Goal: Task Accomplishment & Management: Use online tool/utility

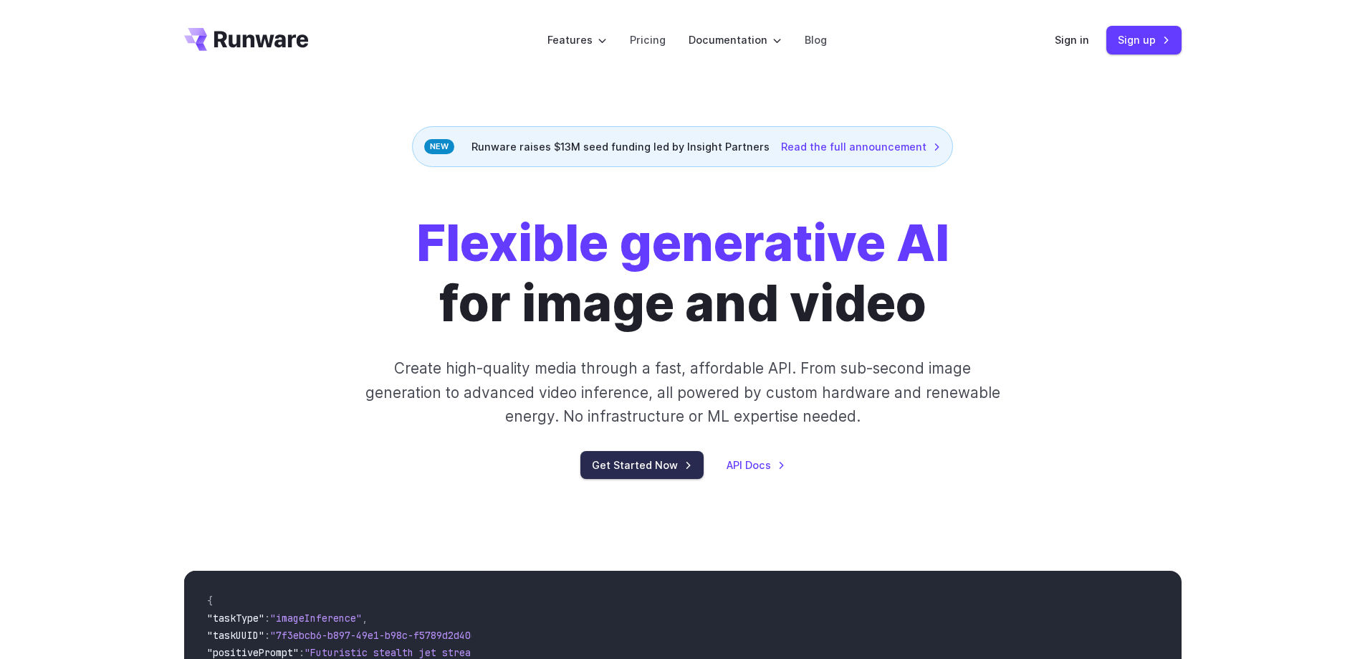
click at [623, 469] on link "Get Started Now" at bounding box center [641, 465] width 123 height 28
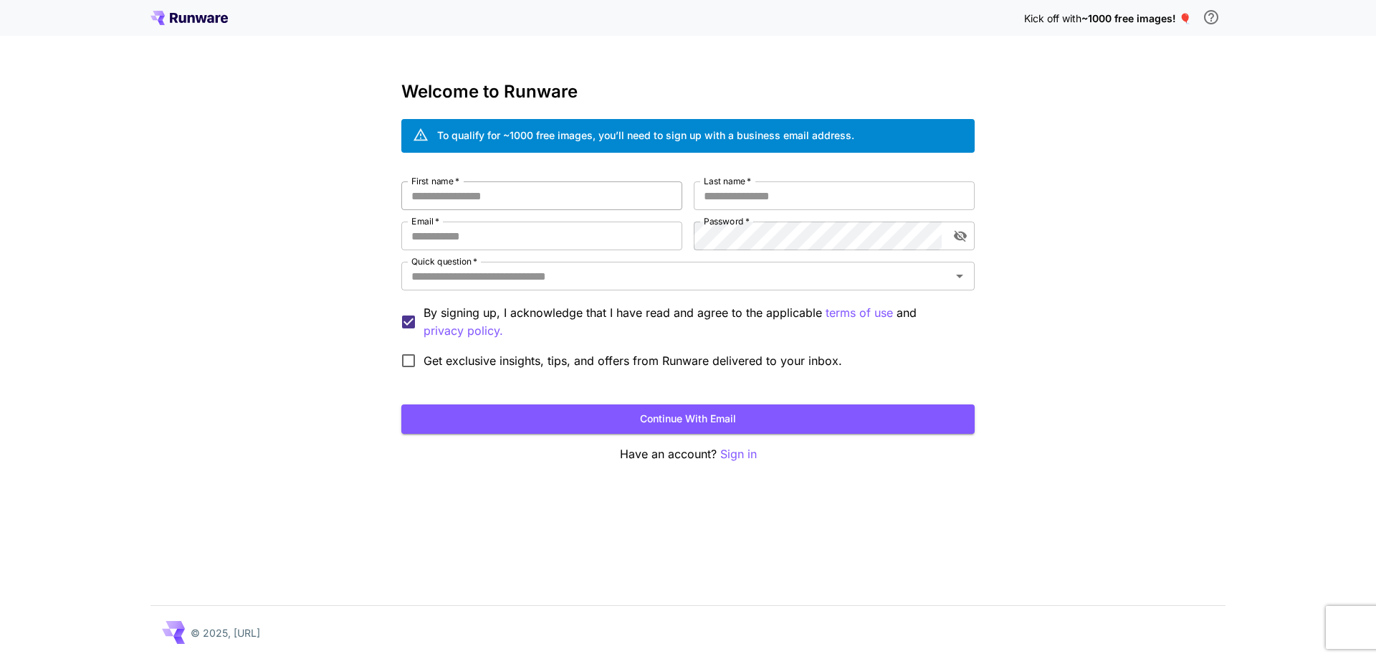
click at [498, 196] on input "First name   *" at bounding box center [541, 195] width 281 height 29
click at [466, 188] on input "First name   *" at bounding box center [541, 195] width 281 height 29
type input "********"
click at [401, 404] on button "Continue with email" at bounding box center [687, 418] width 573 height 29
type input "*****"
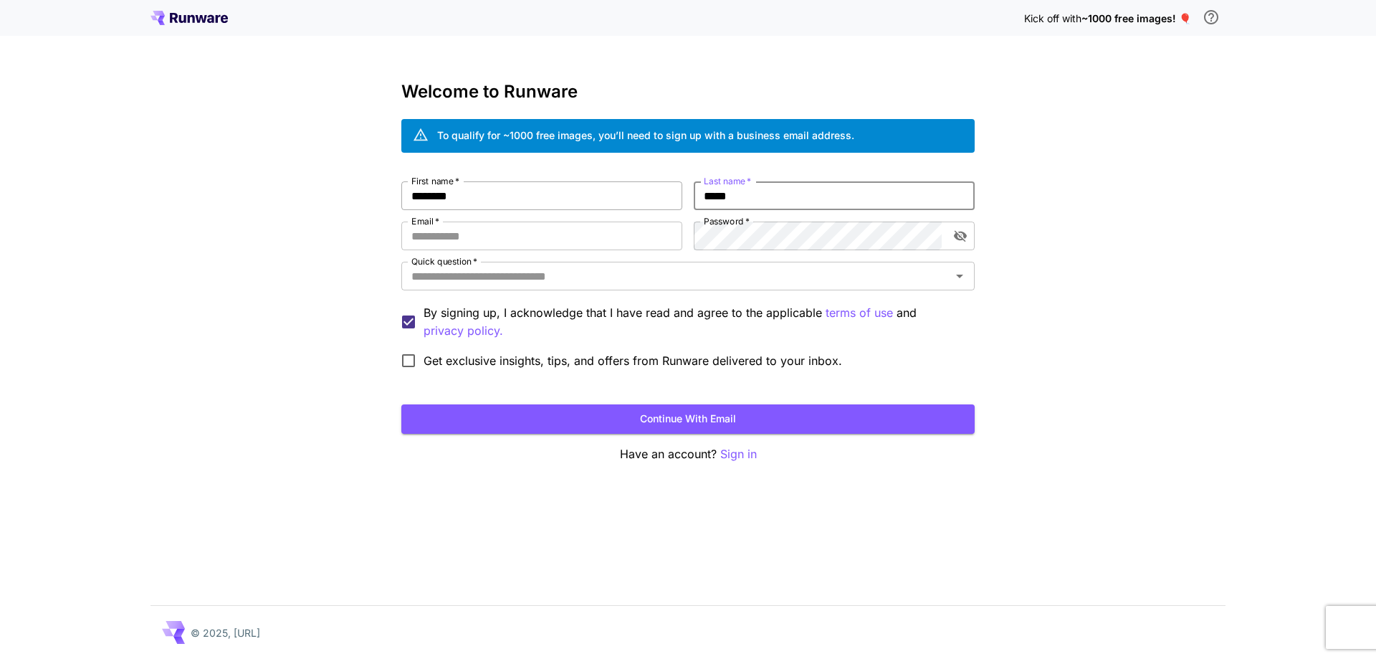
click at [401, 404] on button "Continue with email" at bounding box center [687, 418] width 573 height 29
drag, startPoint x: 512, startPoint y: 259, endPoint x: 525, endPoint y: 240, distance: 22.9
click at [517, 254] on div "**********" at bounding box center [687, 278] width 573 height 194
click at [525, 240] on input "**********" at bounding box center [541, 235] width 281 height 29
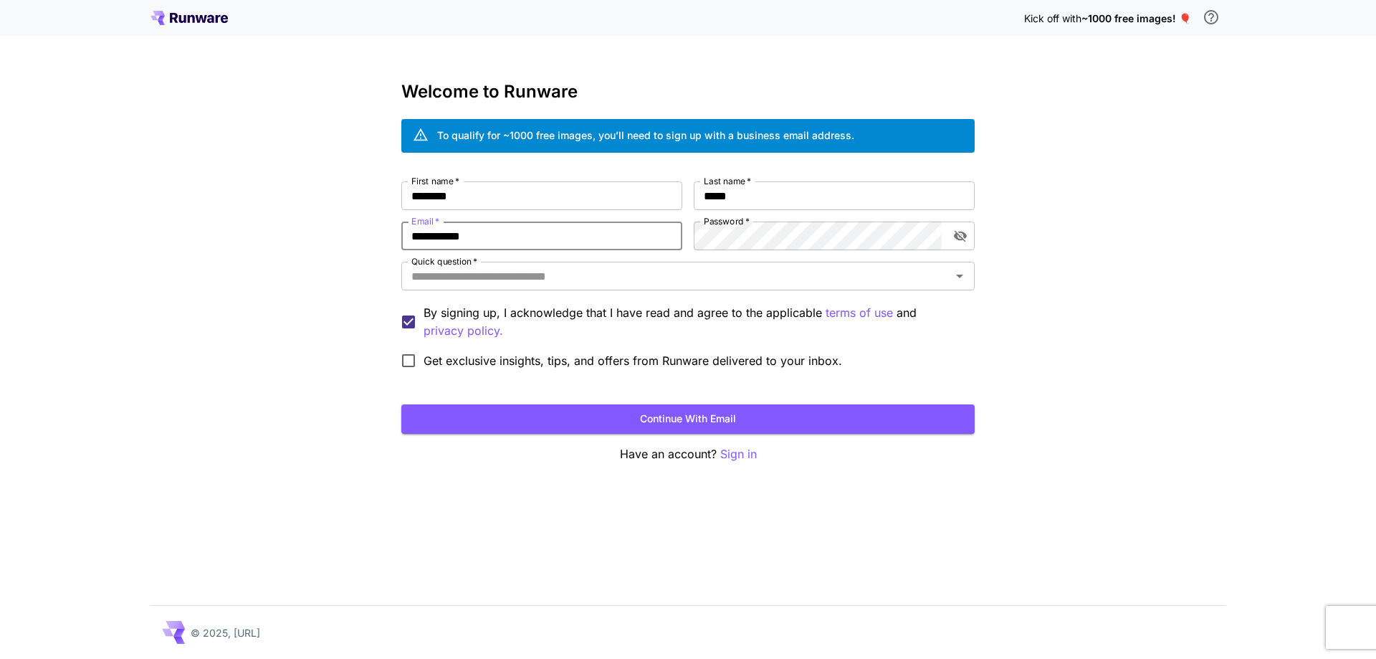
type input "**********"
click at [823, 274] on input "Quick question   *" at bounding box center [676, 276] width 541 height 20
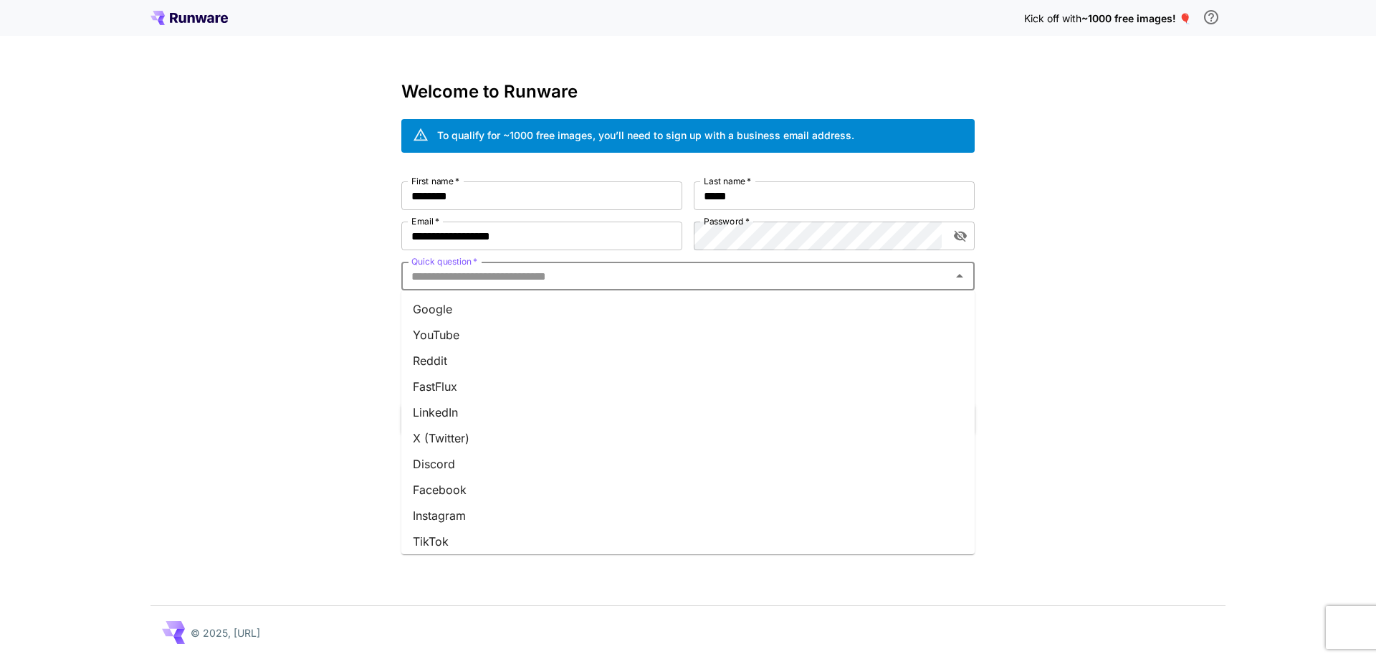
click at [457, 312] on li "Google" at bounding box center [687, 309] width 573 height 26
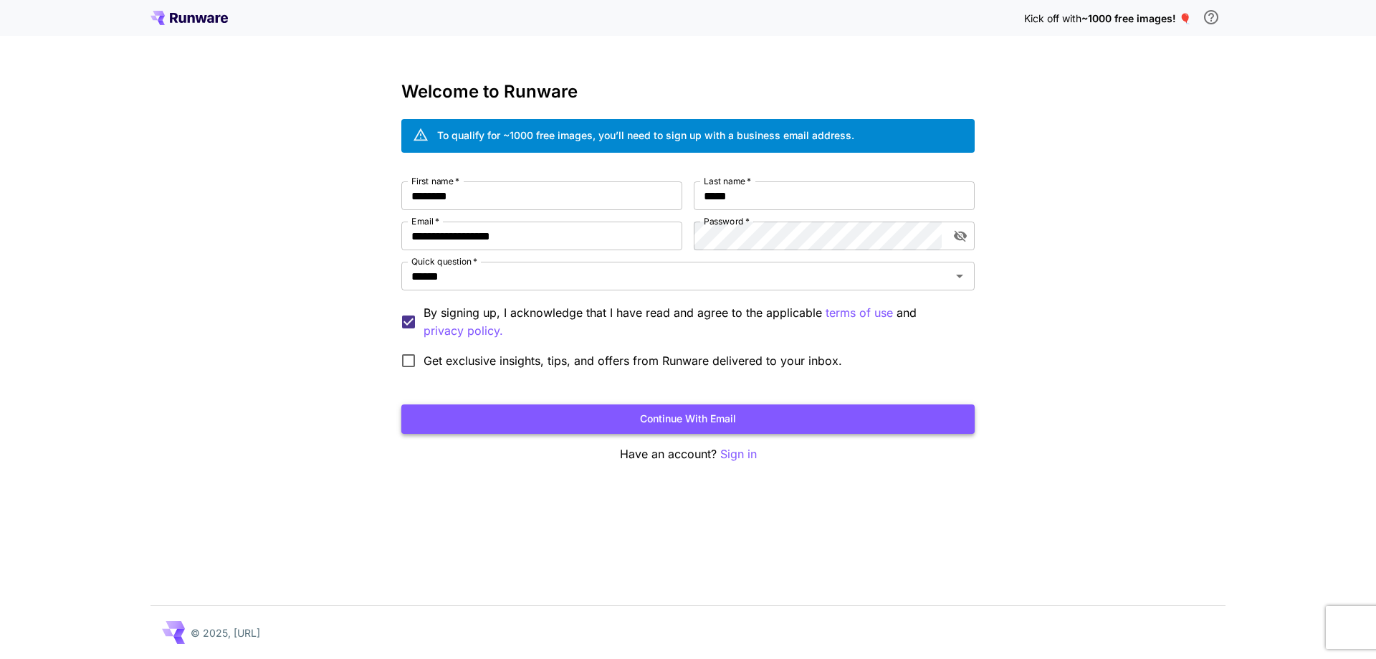
click at [476, 406] on button "Continue with email" at bounding box center [687, 418] width 573 height 29
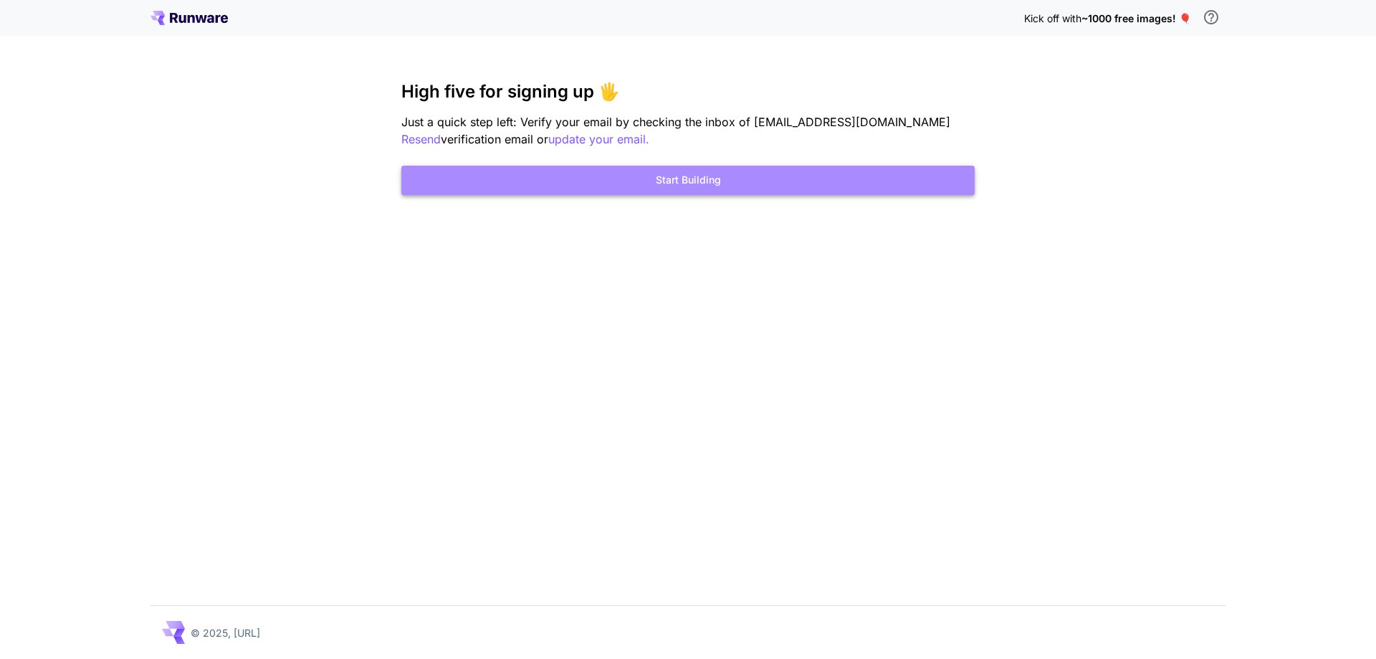
click at [659, 188] on button "Start Building" at bounding box center [687, 180] width 573 height 29
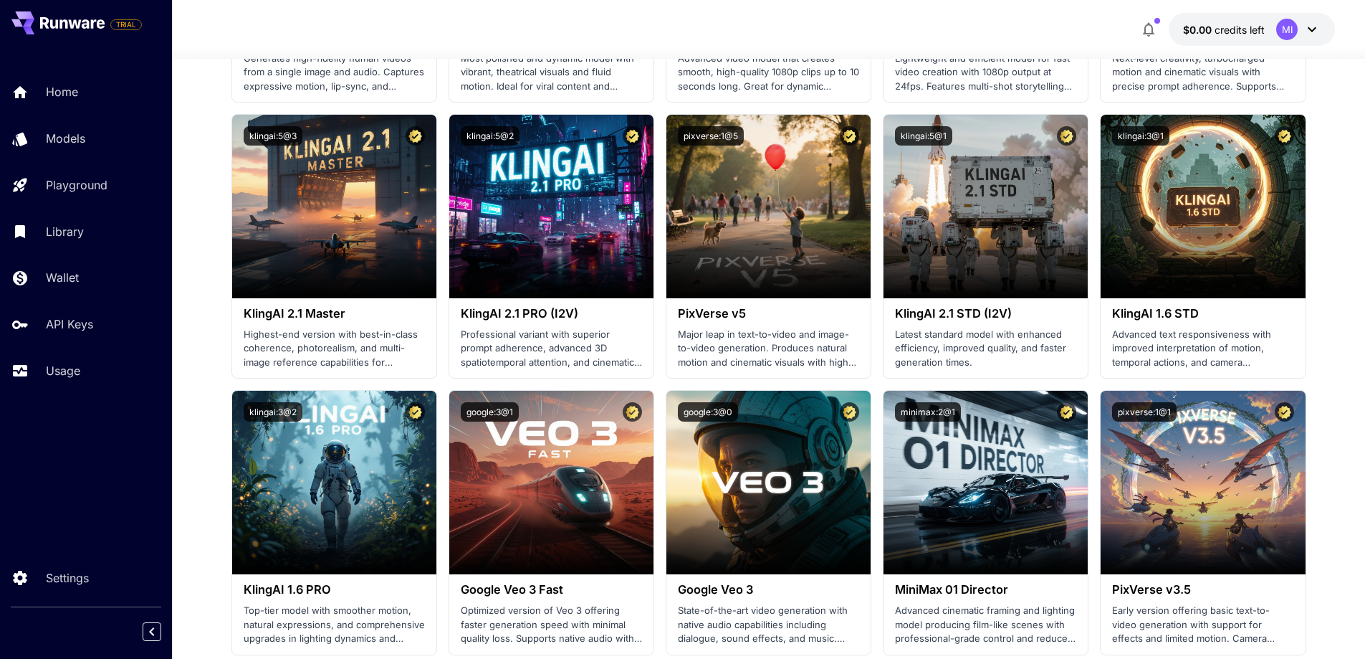
scroll to position [788, 0]
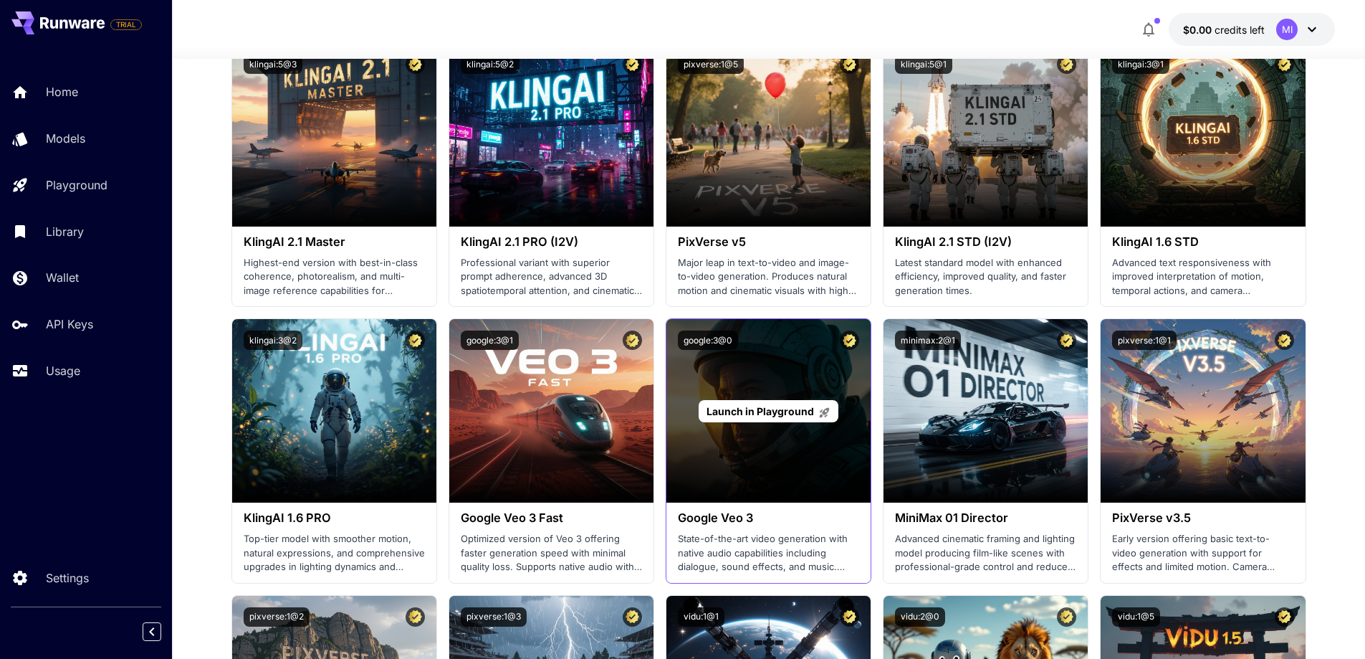
click at [745, 433] on div "Launch in Playground" at bounding box center [768, 410] width 204 height 183
click at [739, 410] on span "Launch in Playground" at bounding box center [760, 411] width 107 height 12
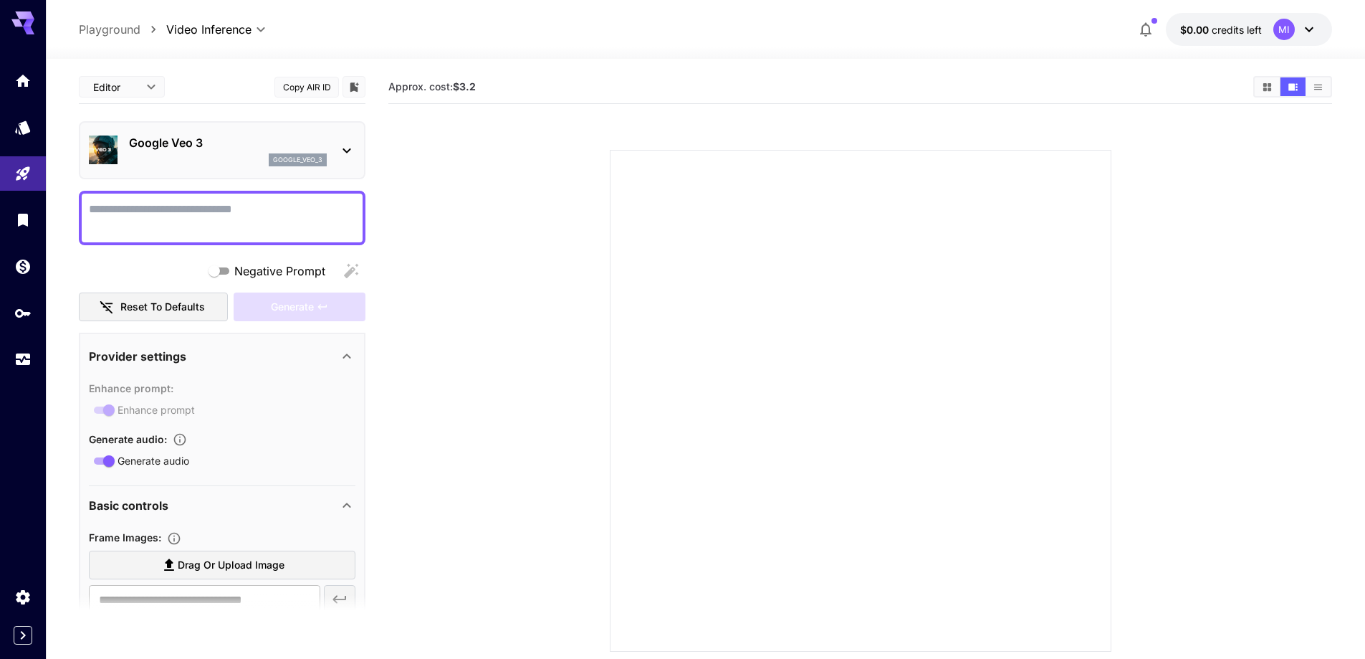
click at [1314, 21] on icon at bounding box center [1309, 29] width 17 height 17
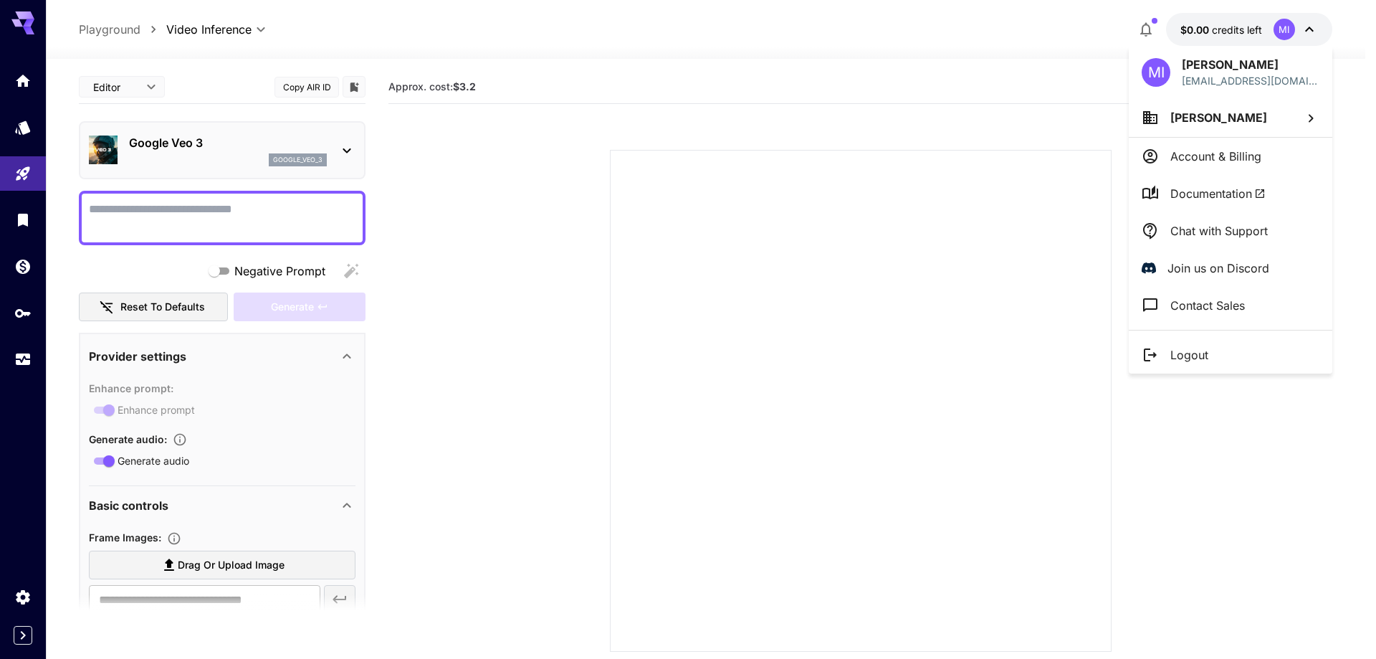
click at [1311, 29] on div at bounding box center [688, 329] width 1376 height 659
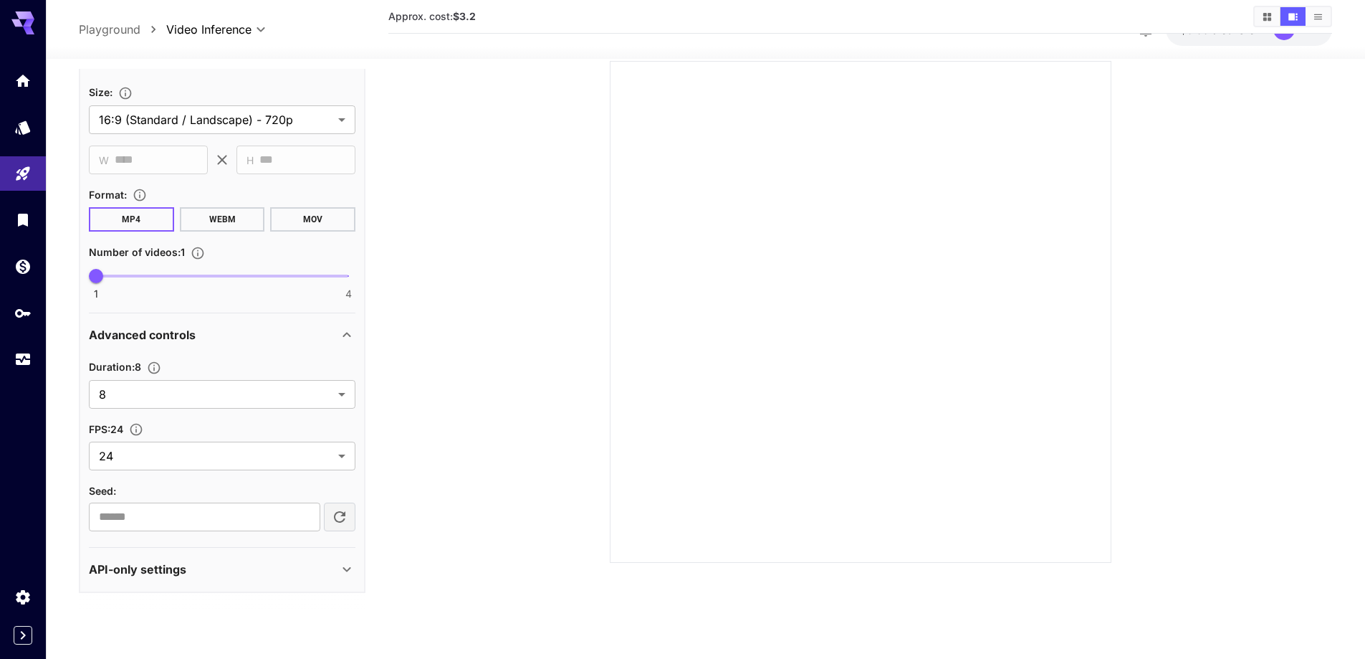
scroll to position [113, 0]
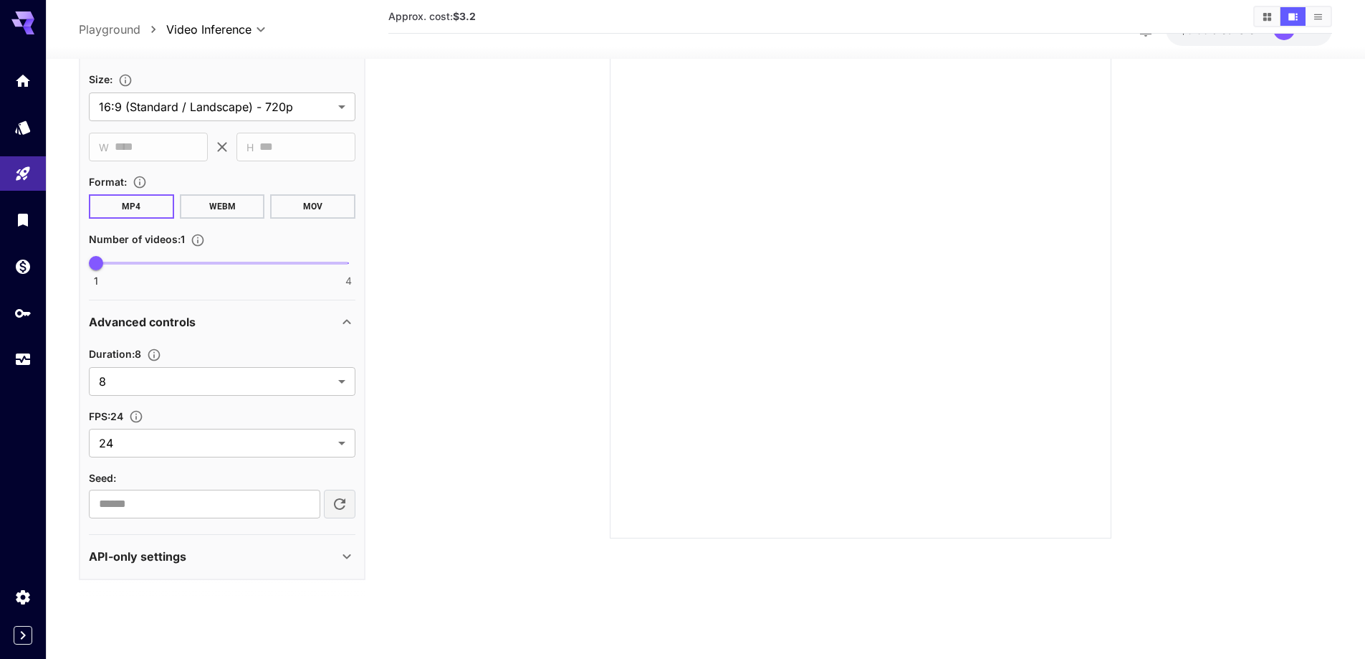
click at [272, 551] on div "API-only settings" at bounding box center [213, 555] width 249 height 17
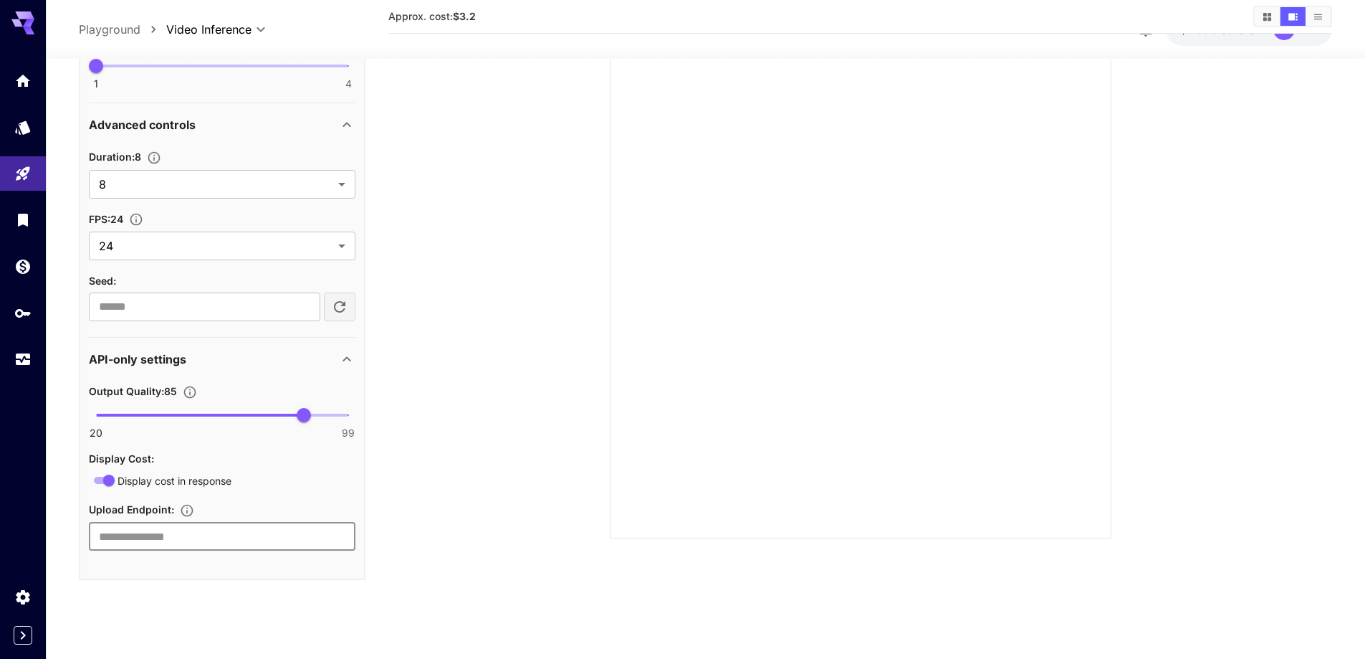
click at [250, 543] on input "text" at bounding box center [222, 536] width 267 height 29
click at [241, 489] on div "Output Quality : 85 20 99 85 Display Cost : Display cost in response Upload End…" at bounding box center [222, 466] width 267 height 168
click at [228, 348] on div "API-only settings" at bounding box center [222, 359] width 267 height 34
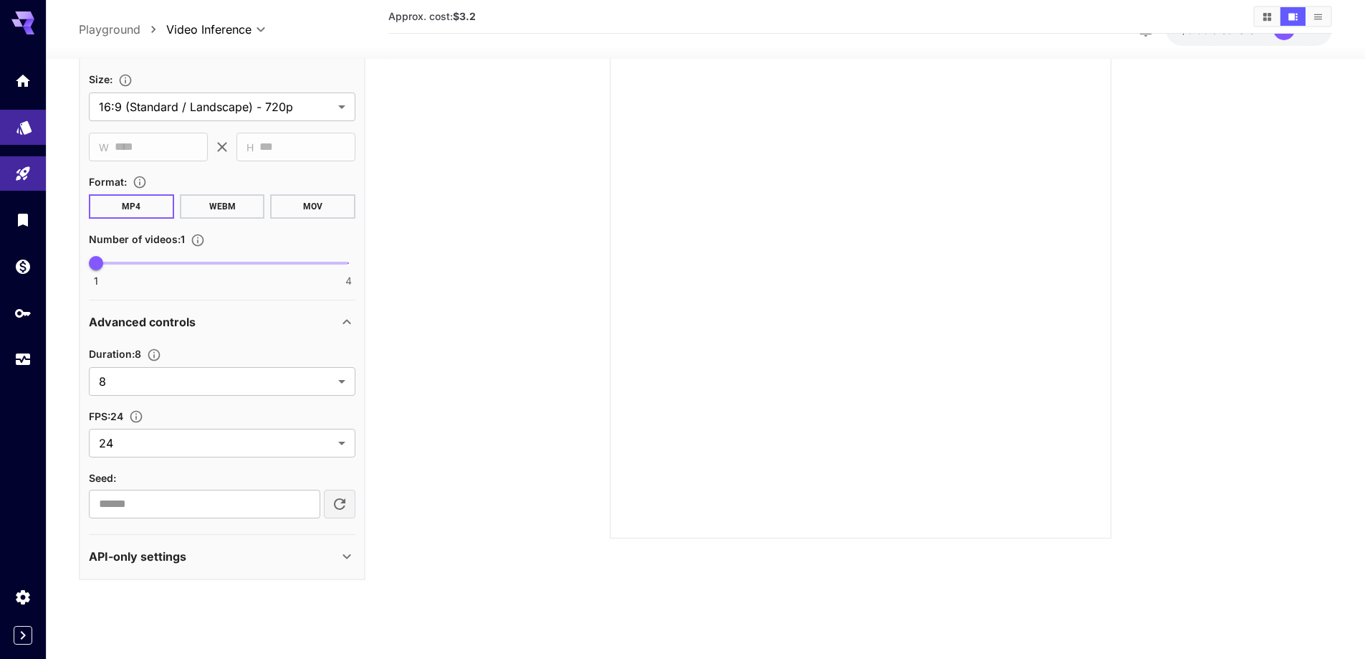
scroll to position [546, 0]
click at [17, 76] on icon "Home" at bounding box center [24, 76] width 17 height 17
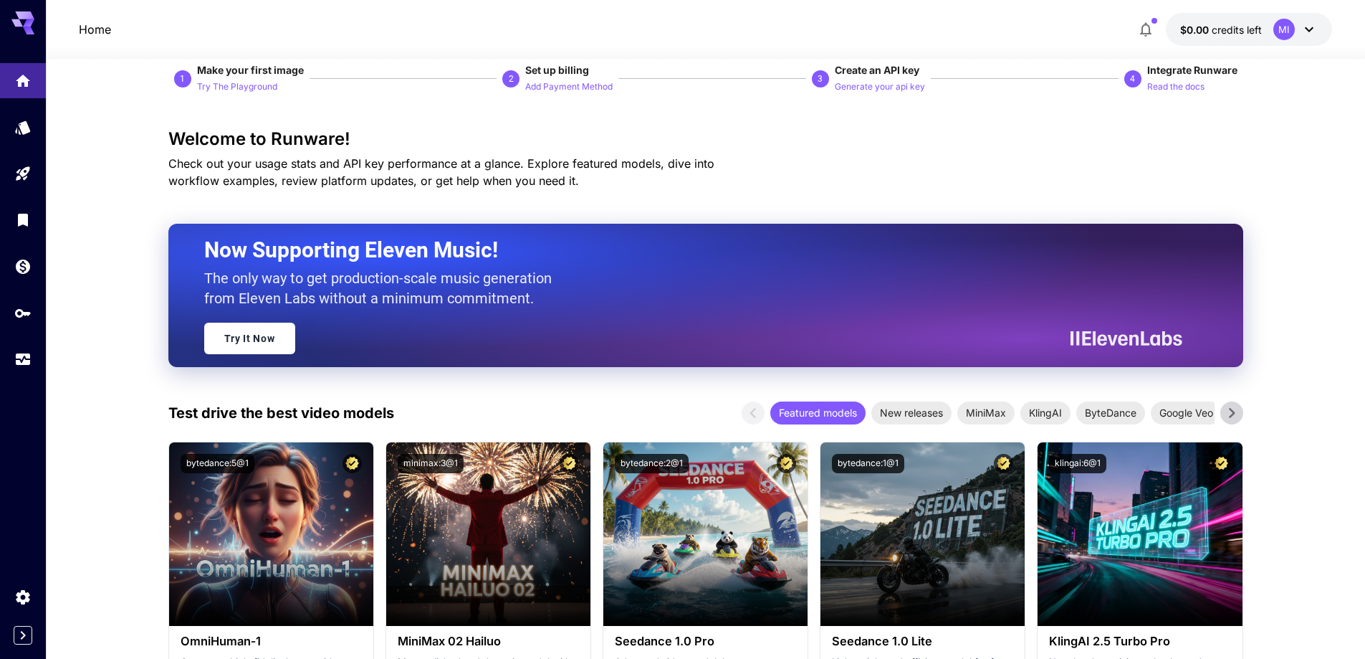
click at [1270, 32] on button "$0.00 credits left MI" at bounding box center [1249, 29] width 166 height 33
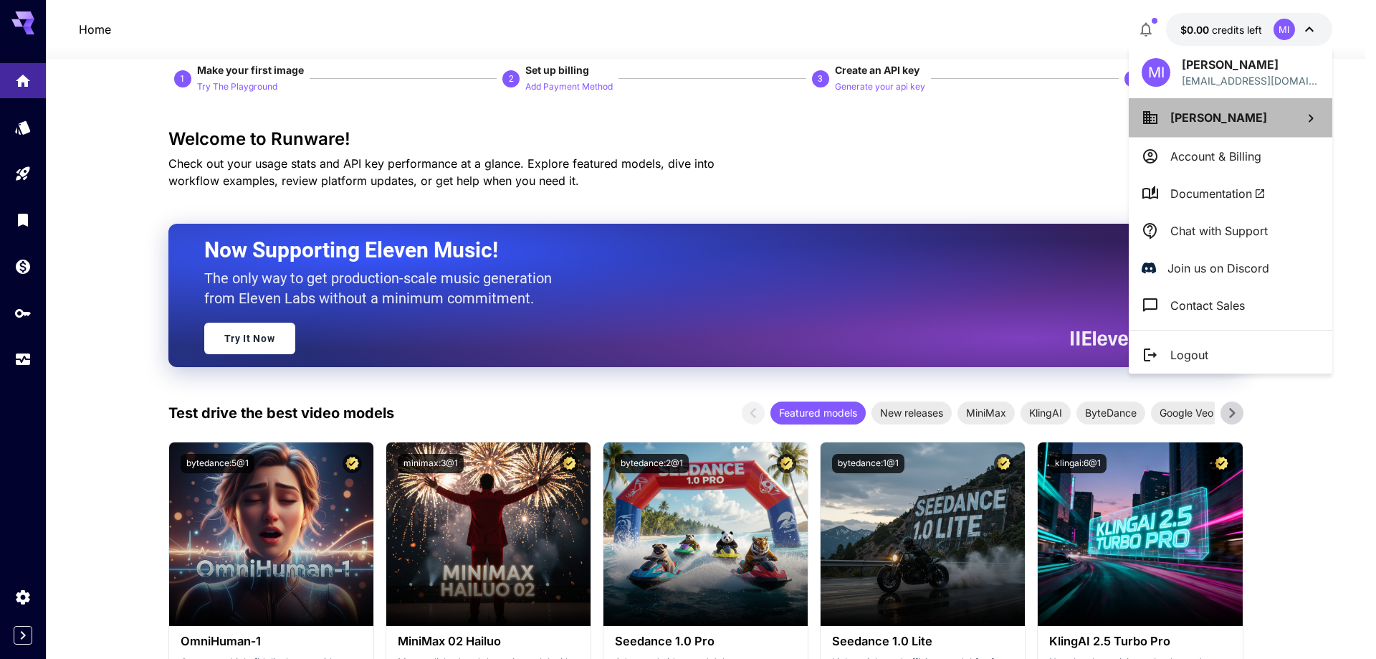
click at [1246, 121] on span "Mohammed Izyan" at bounding box center [1218, 117] width 97 height 14
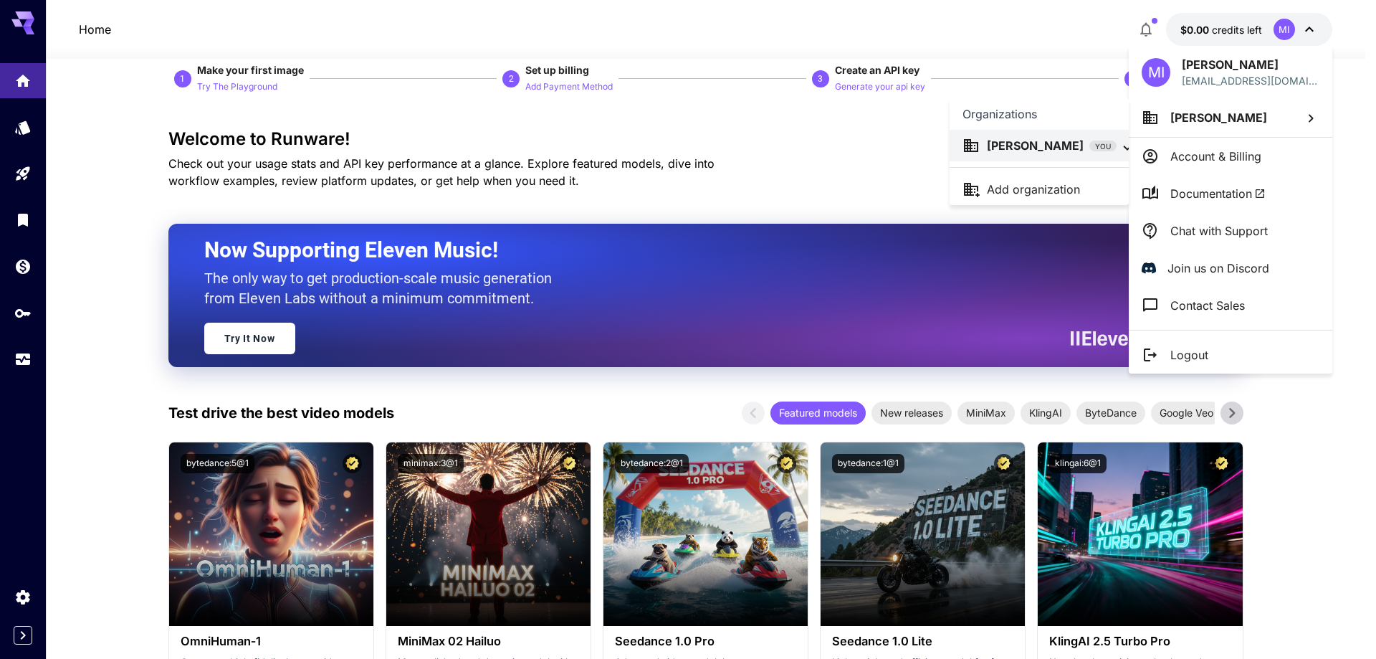
click at [1246, 121] on div at bounding box center [688, 329] width 1376 height 659
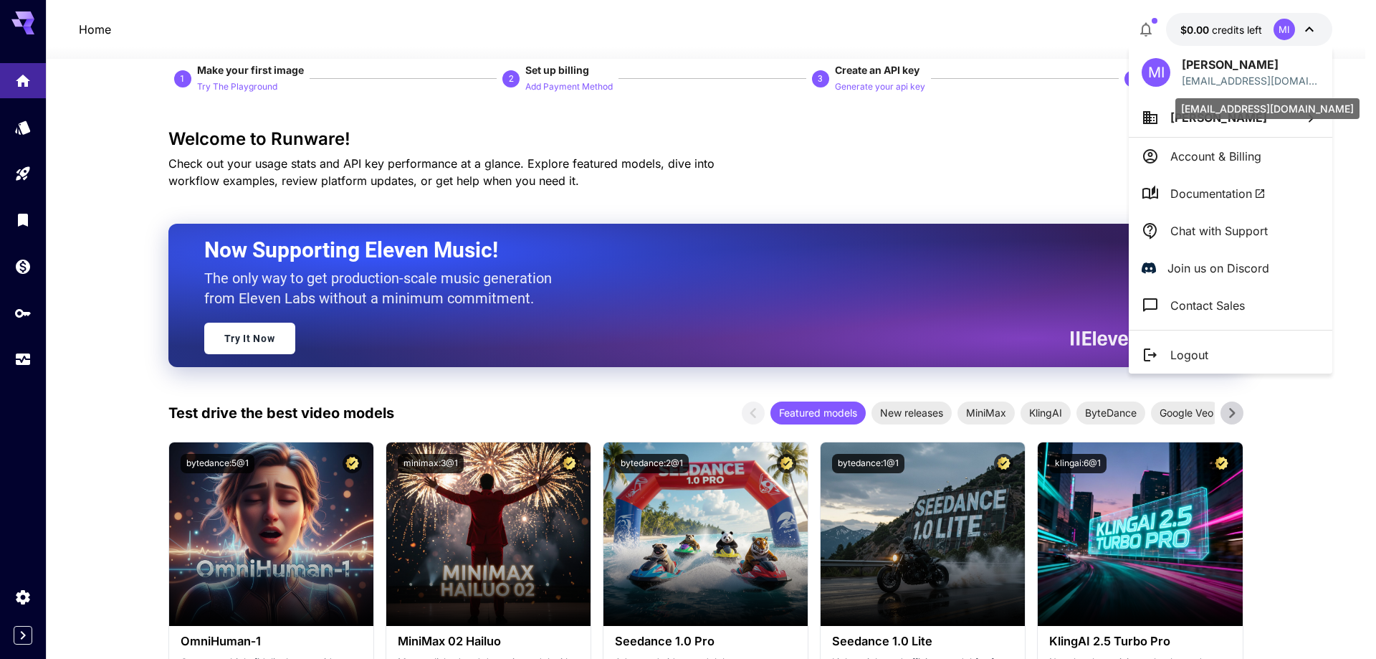
click at [1217, 79] on p "jahmed29@gmail.com" at bounding box center [1251, 80] width 138 height 15
click at [1001, 295] on div at bounding box center [688, 329] width 1376 height 659
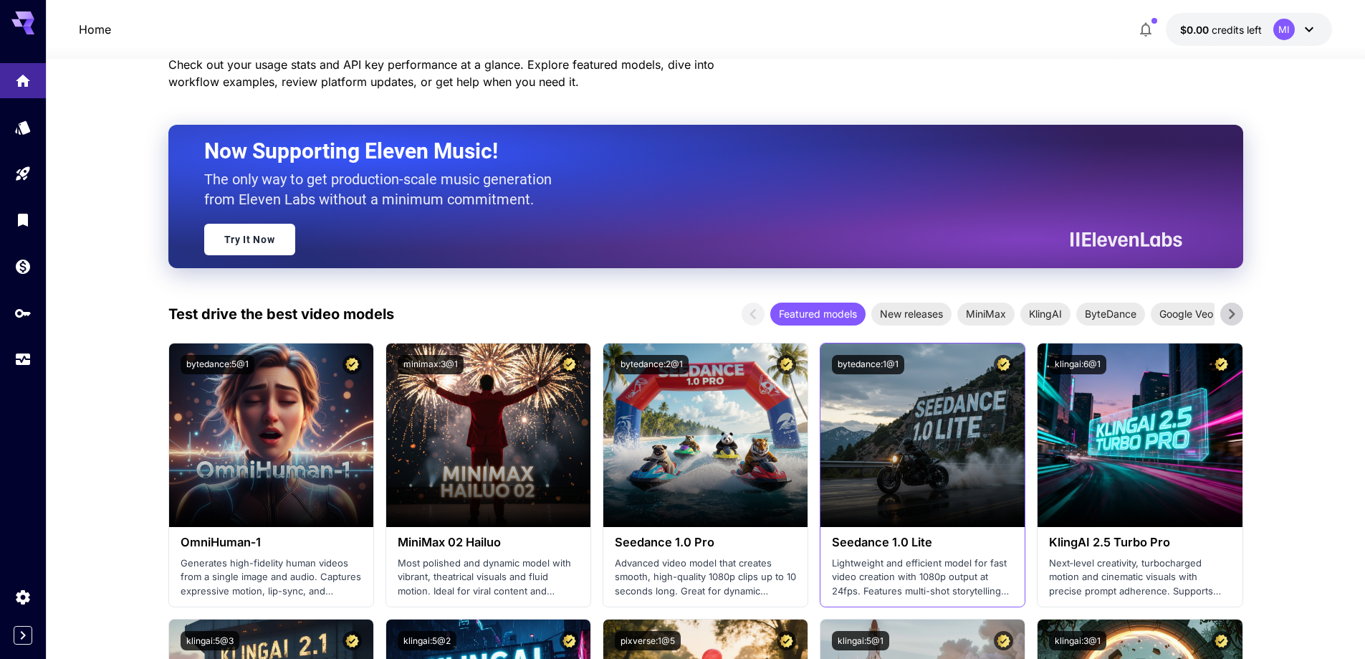
scroll to position [257, 0]
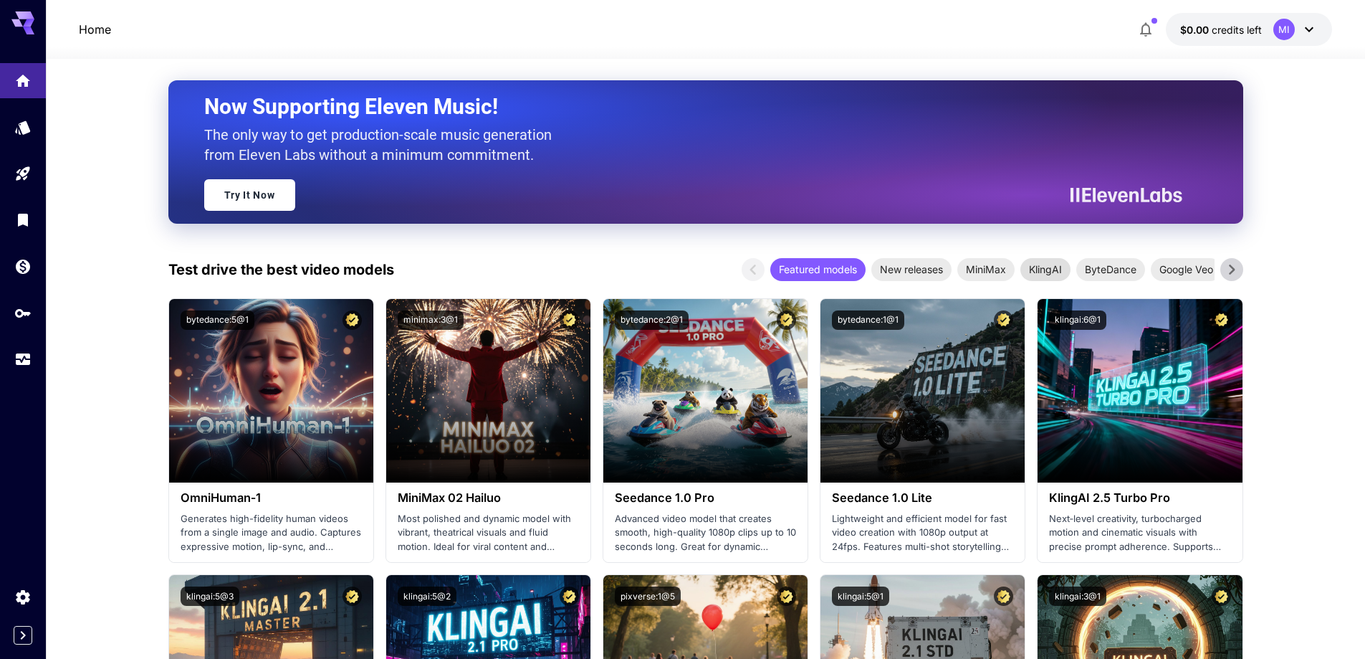
click at [1055, 273] on span "KlingAI" at bounding box center [1045, 269] width 50 height 15
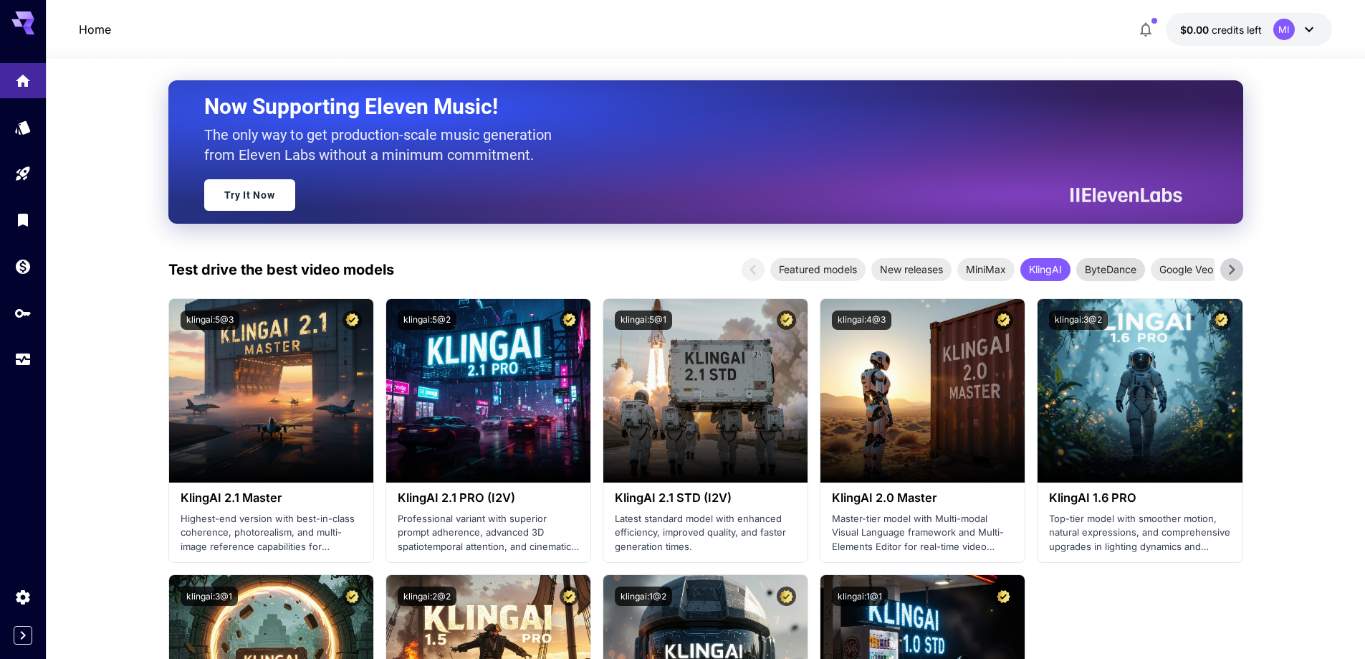
click at [1098, 268] on span "ByteDance" at bounding box center [1110, 269] width 69 height 15
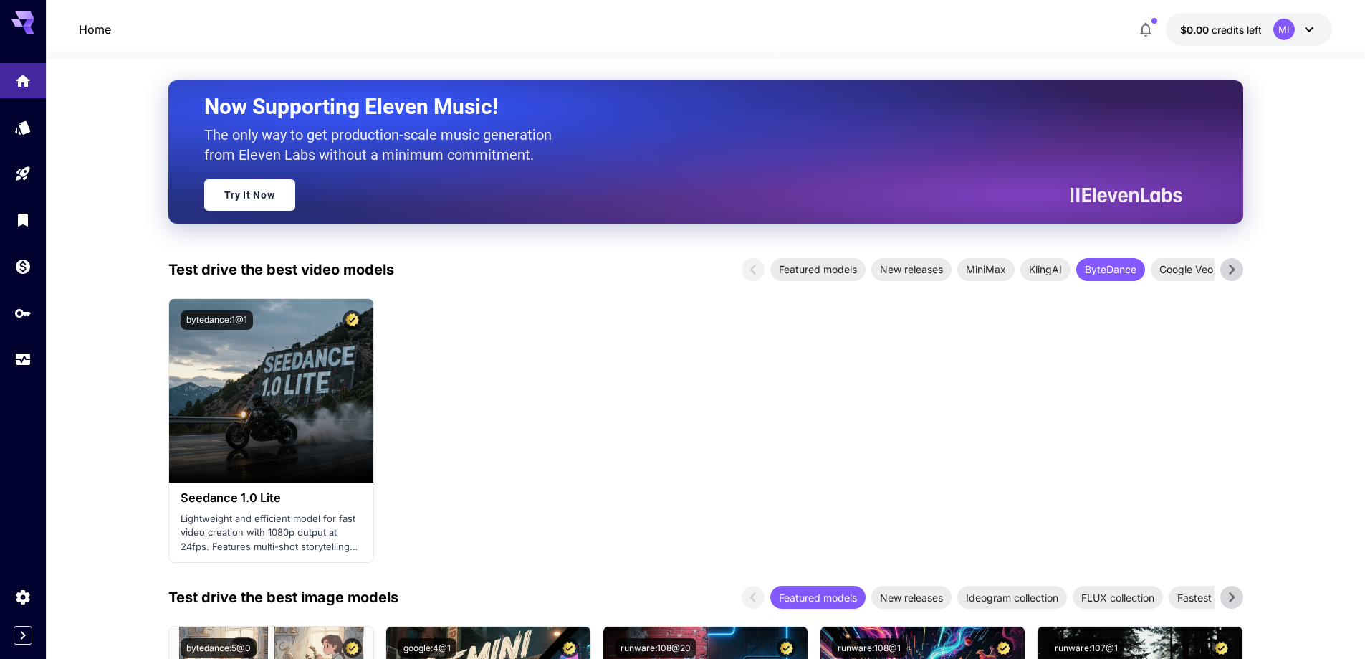
click at [1228, 274] on icon at bounding box center [1231, 269] width 21 height 21
click at [1230, 262] on icon at bounding box center [1231, 269] width 21 height 21
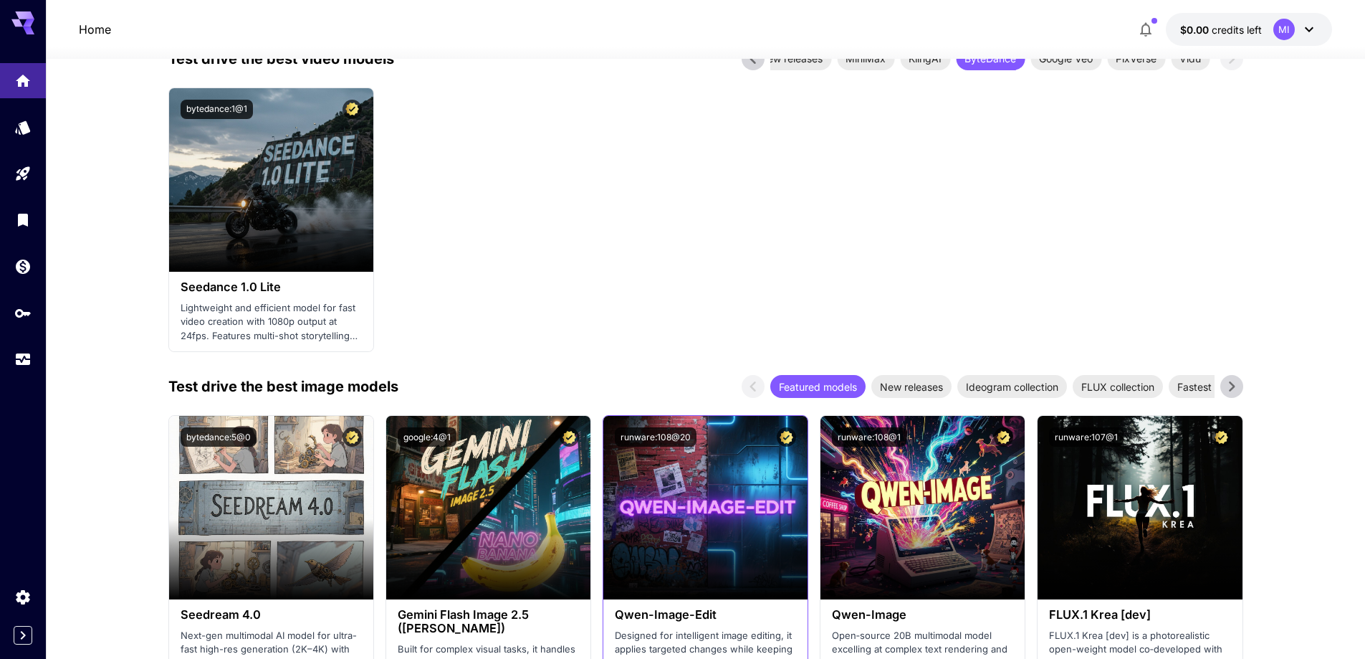
scroll to position [471, 0]
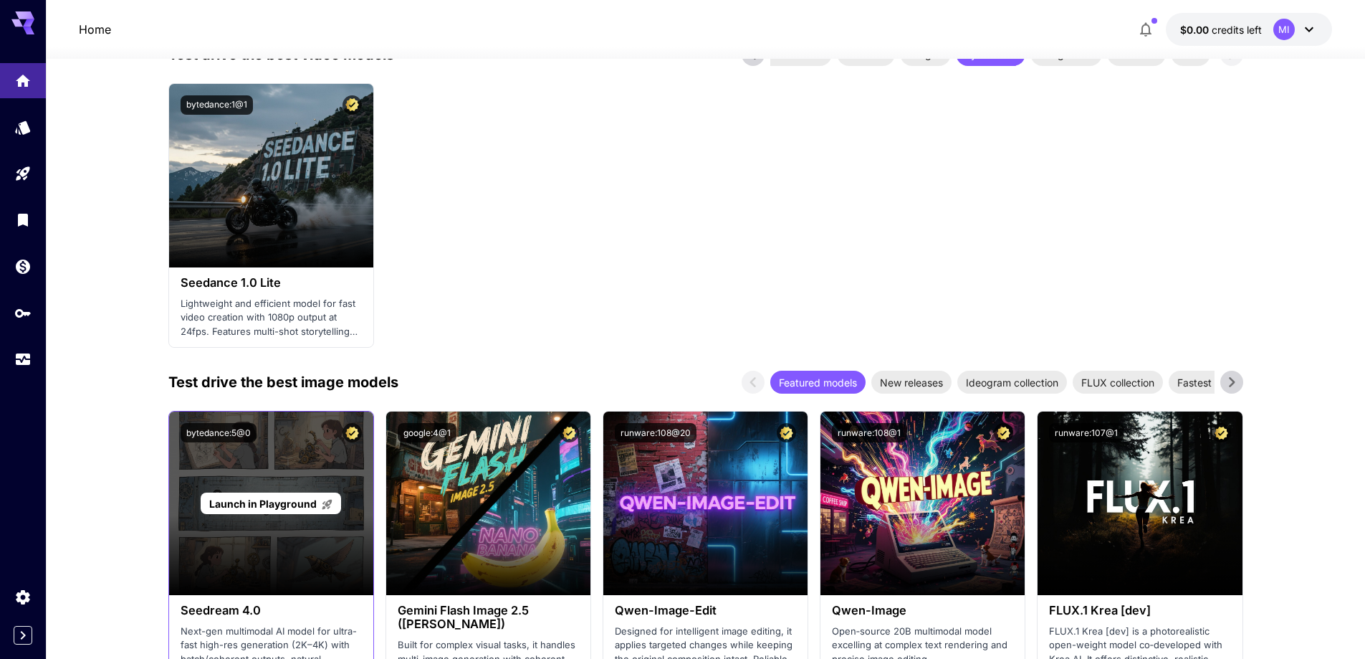
click at [277, 510] on p "Launch in Playground" at bounding box center [271, 503] width 124 height 15
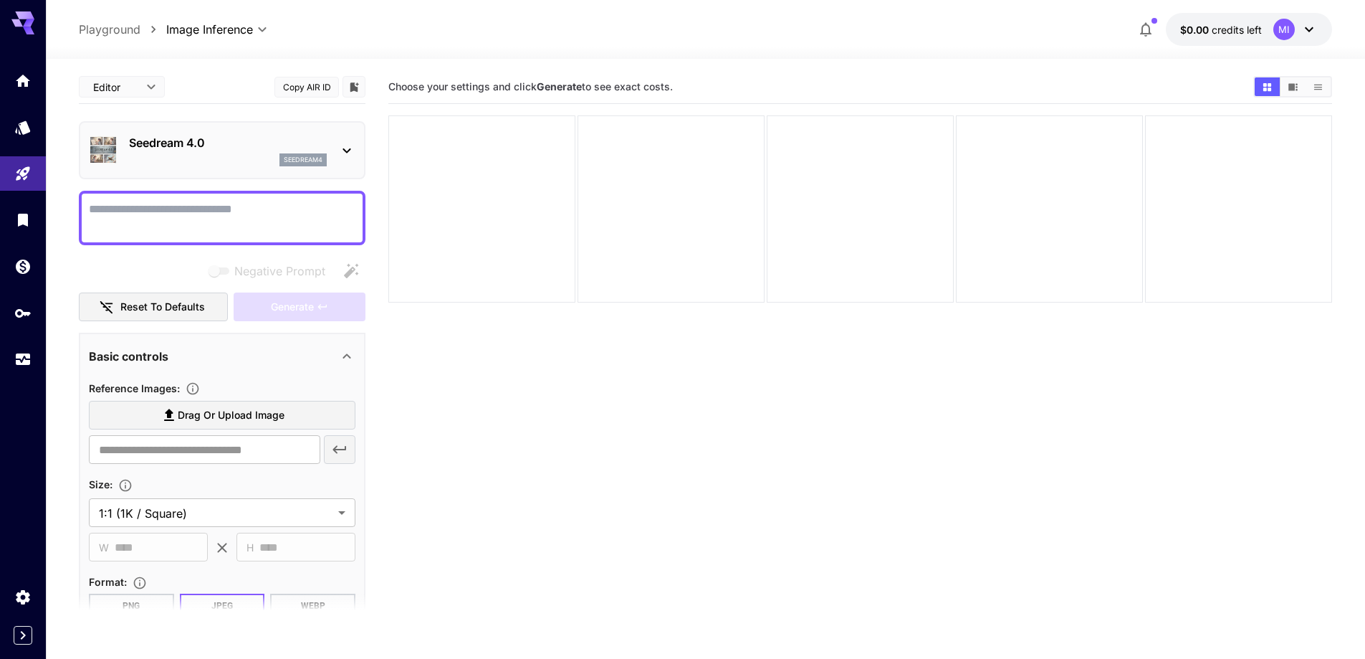
click at [330, 152] on div "Seedream 4.0 seedream4" at bounding box center [222, 150] width 267 height 44
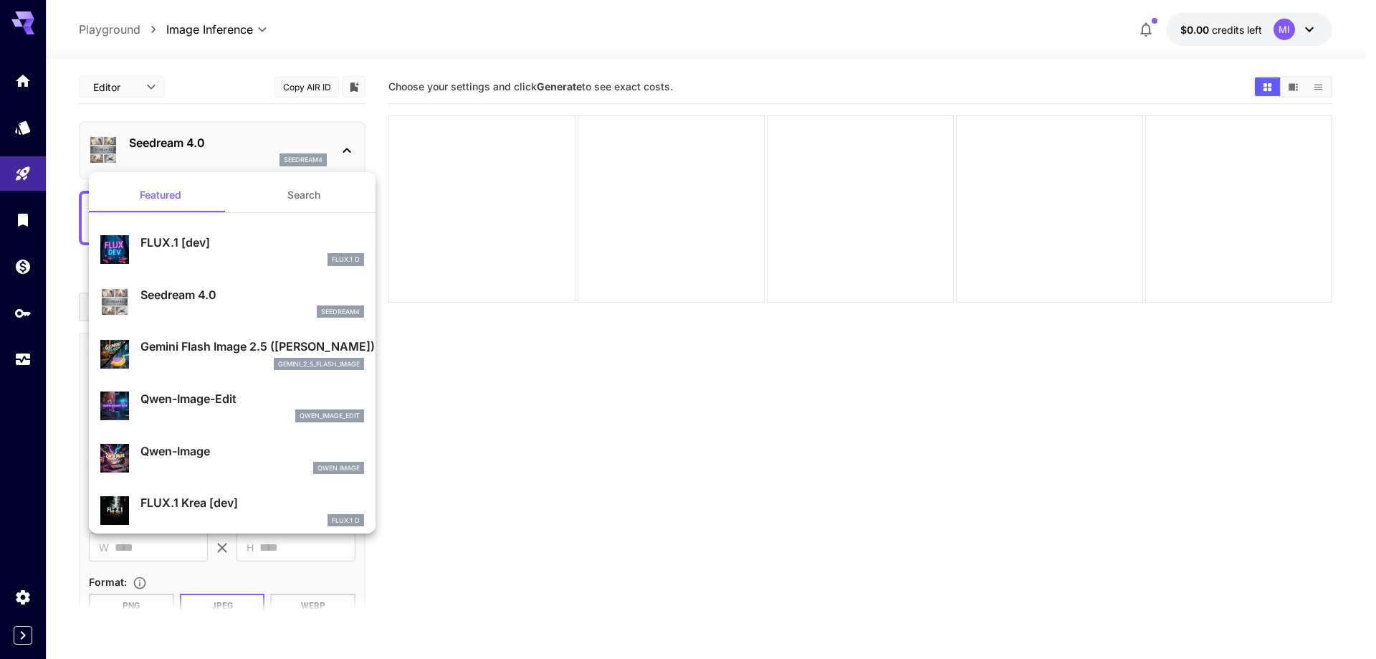
click at [335, 149] on div at bounding box center [688, 329] width 1376 height 659
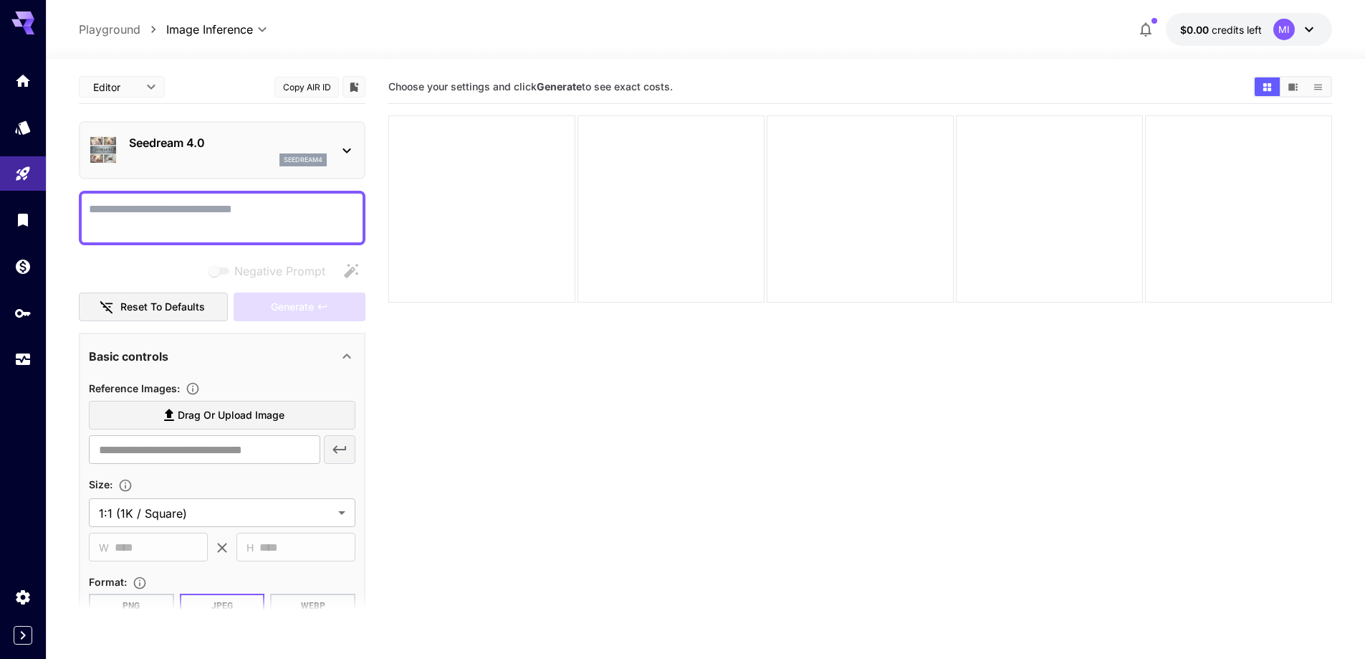
click at [664, 504] on section "Choose your settings and click Generate to see exact costs." at bounding box center [860, 399] width 944 height 659
click at [22, 129] on icon "Models" at bounding box center [24, 122] width 17 height 17
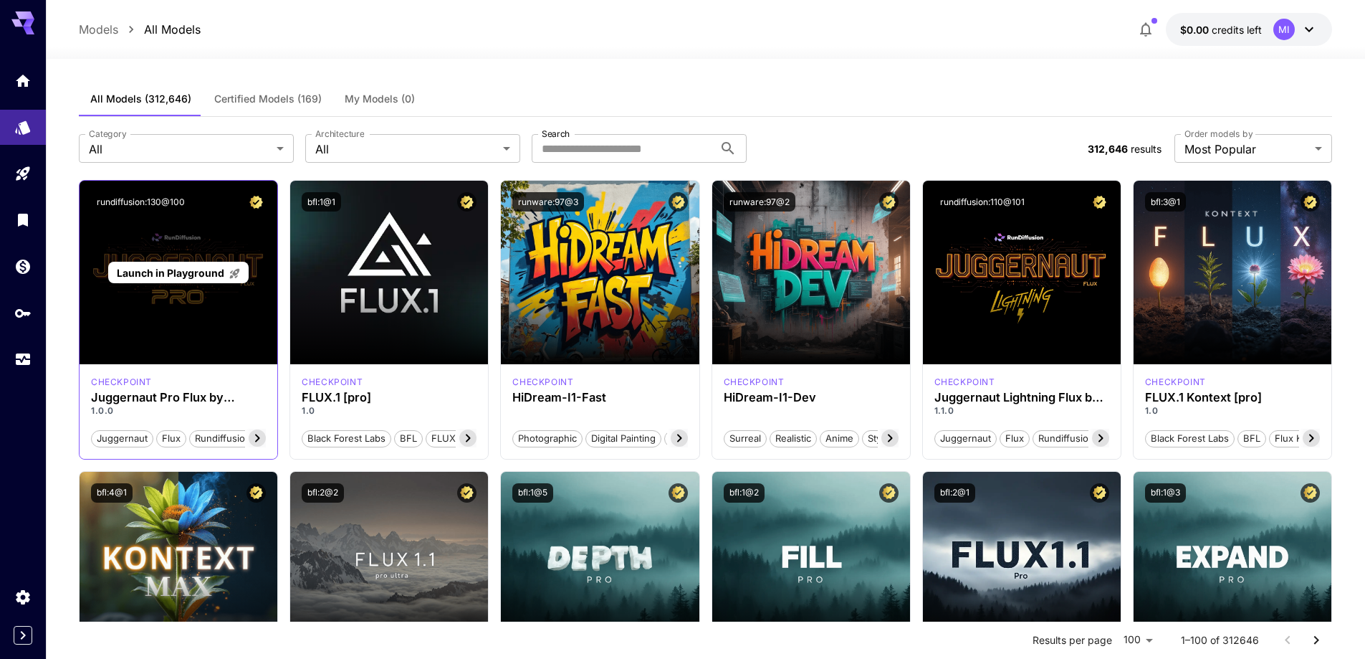
click at [178, 305] on div "Launch in Playground" at bounding box center [179, 272] width 198 height 183
click at [246, 375] on div "checkpoint Juggernaut Pro Flux by RunDiffusion 1.0.0 juggernaut flux rundiffusi…" at bounding box center [179, 411] width 198 height 95
click at [198, 267] on span "Launch in Playground" at bounding box center [170, 273] width 107 height 12
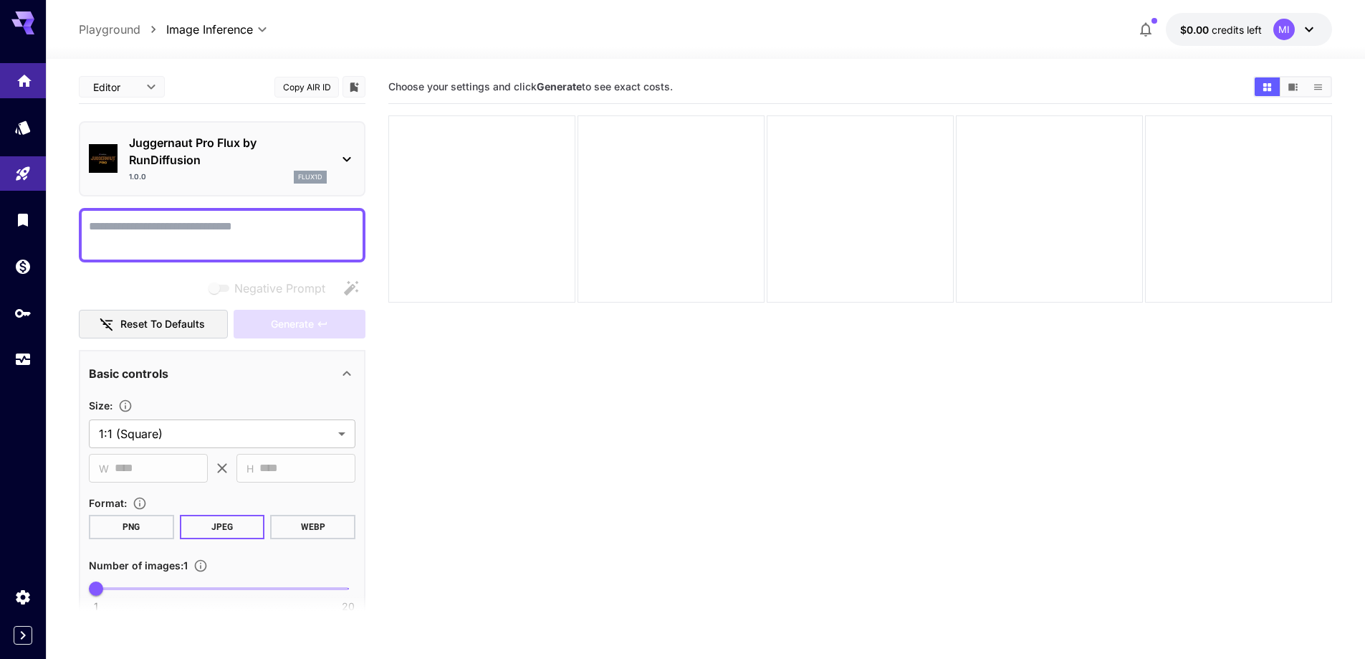
click at [24, 88] on link at bounding box center [23, 80] width 46 height 35
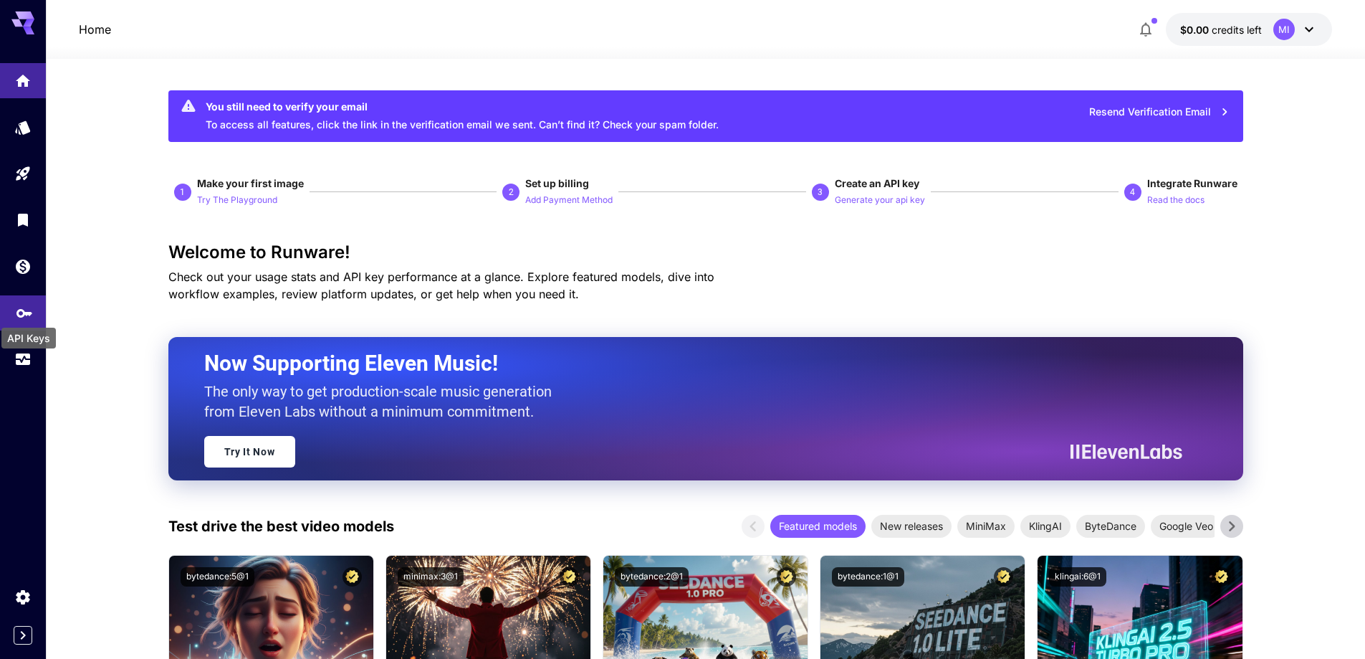
click at [24, 314] on icon "API Keys" at bounding box center [24, 308] width 17 height 17
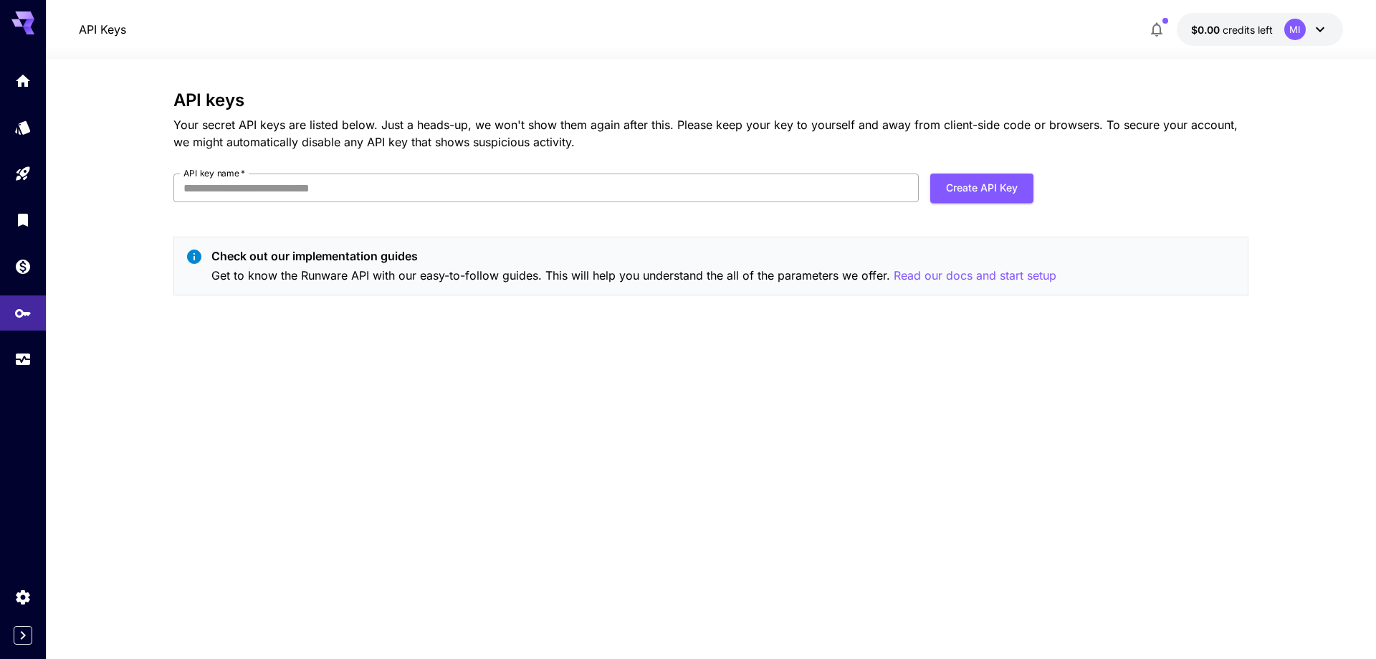
click at [400, 186] on input "API key name   *" at bounding box center [545, 187] width 745 height 29
type input "****"
click at [942, 192] on button "Create API Key" at bounding box center [981, 187] width 103 height 29
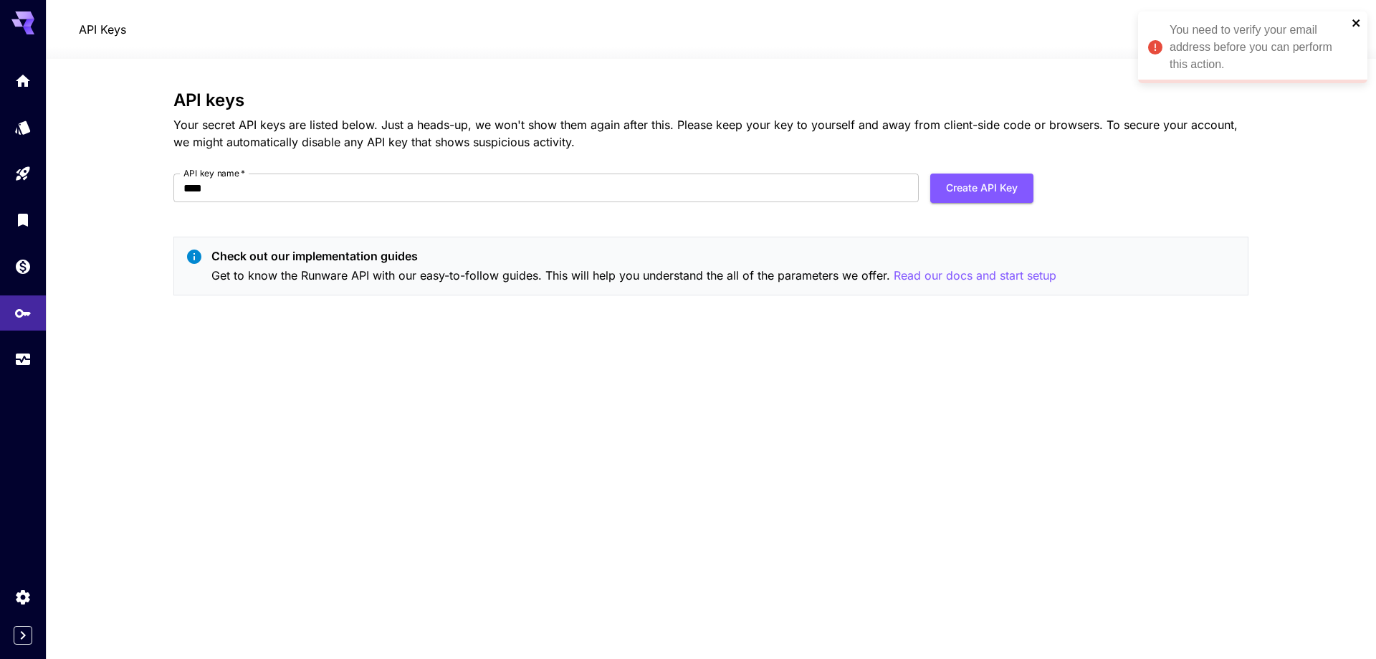
click at [1356, 20] on icon "close" at bounding box center [1356, 22] width 10 height 11
click at [1331, 26] on button "$0.00 credits left MI" at bounding box center [1260, 29] width 166 height 33
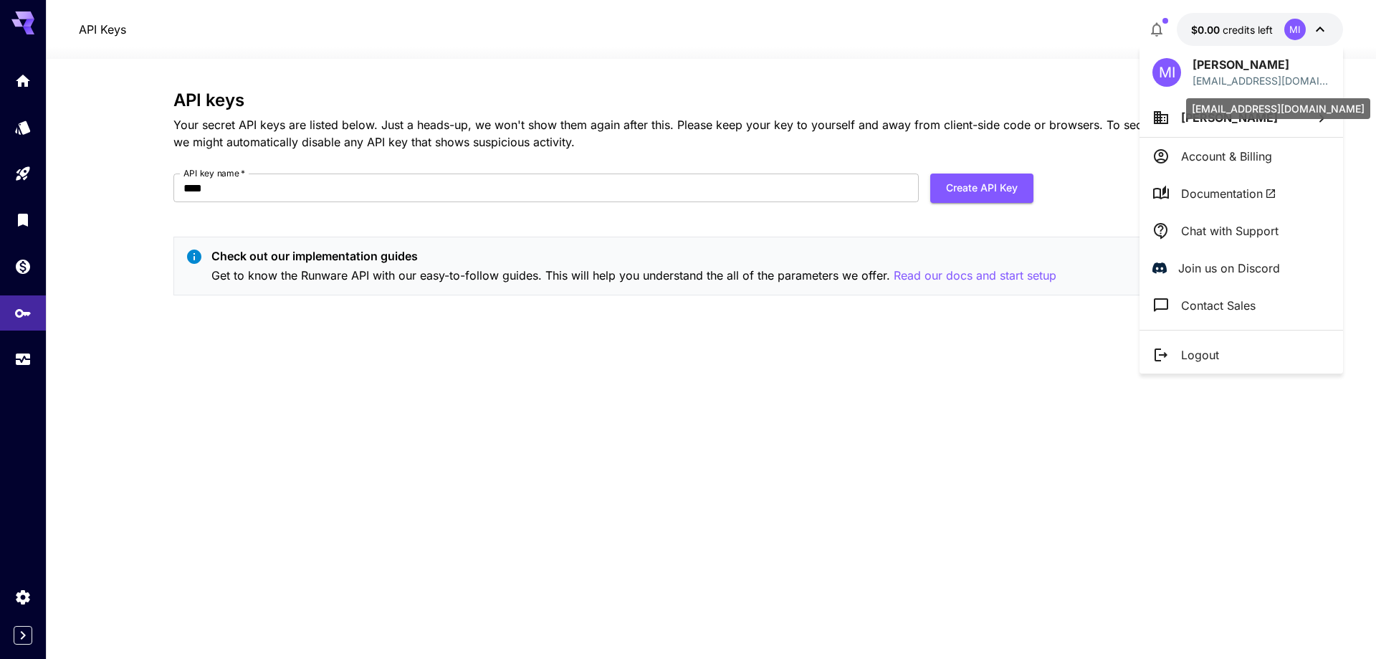
click at [1278, 83] on p "jahmed29@gmail.com" at bounding box center [1261, 80] width 138 height 15
click at [1059, 75] on div at bounding box center [688, 329] width 1376 height 659
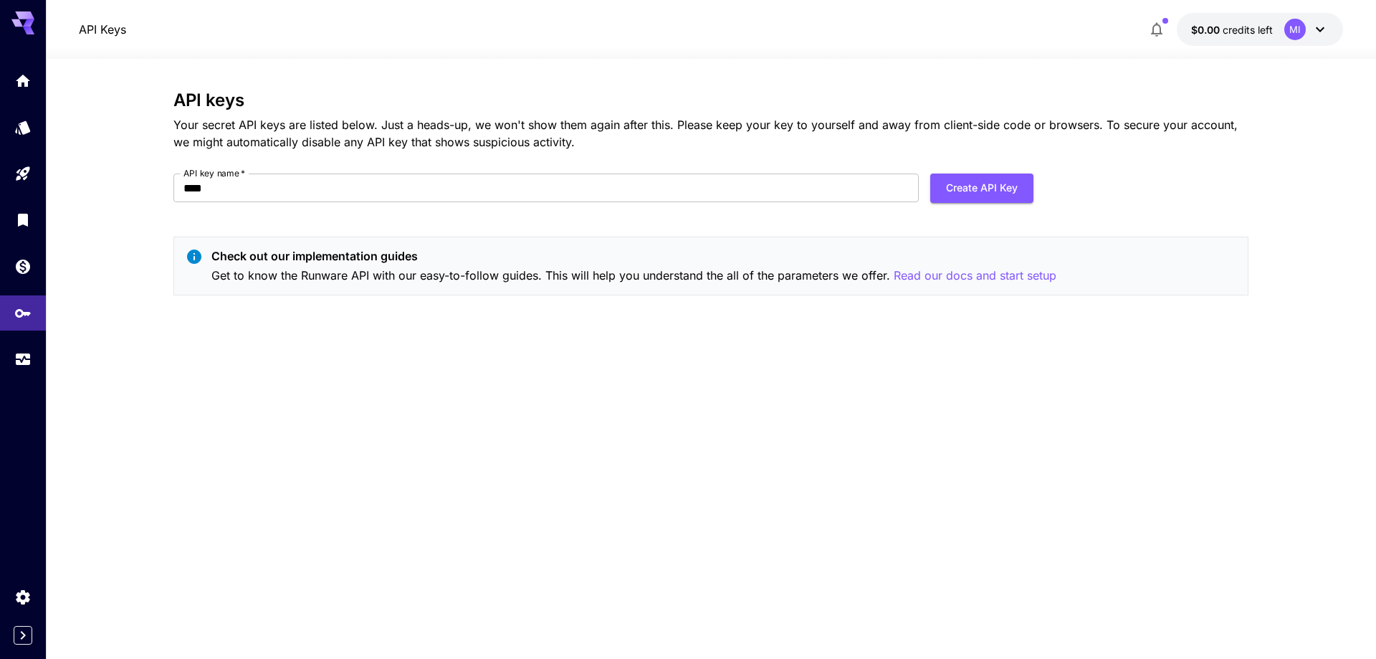
click at [1168, 25] on button "button" at bounding box center [1156, 29] width 29 height 29
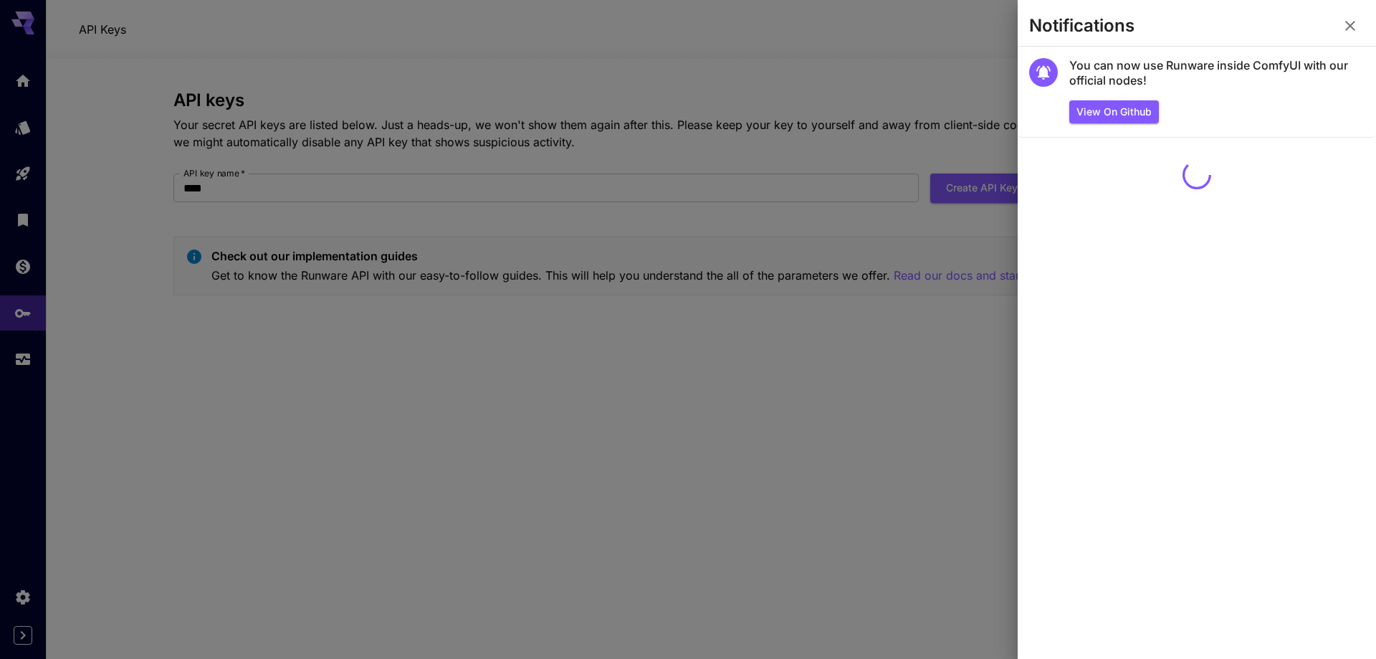
click at [1353, 17] on icon "button" at bounding box center [1349, 25] width 17 height 17
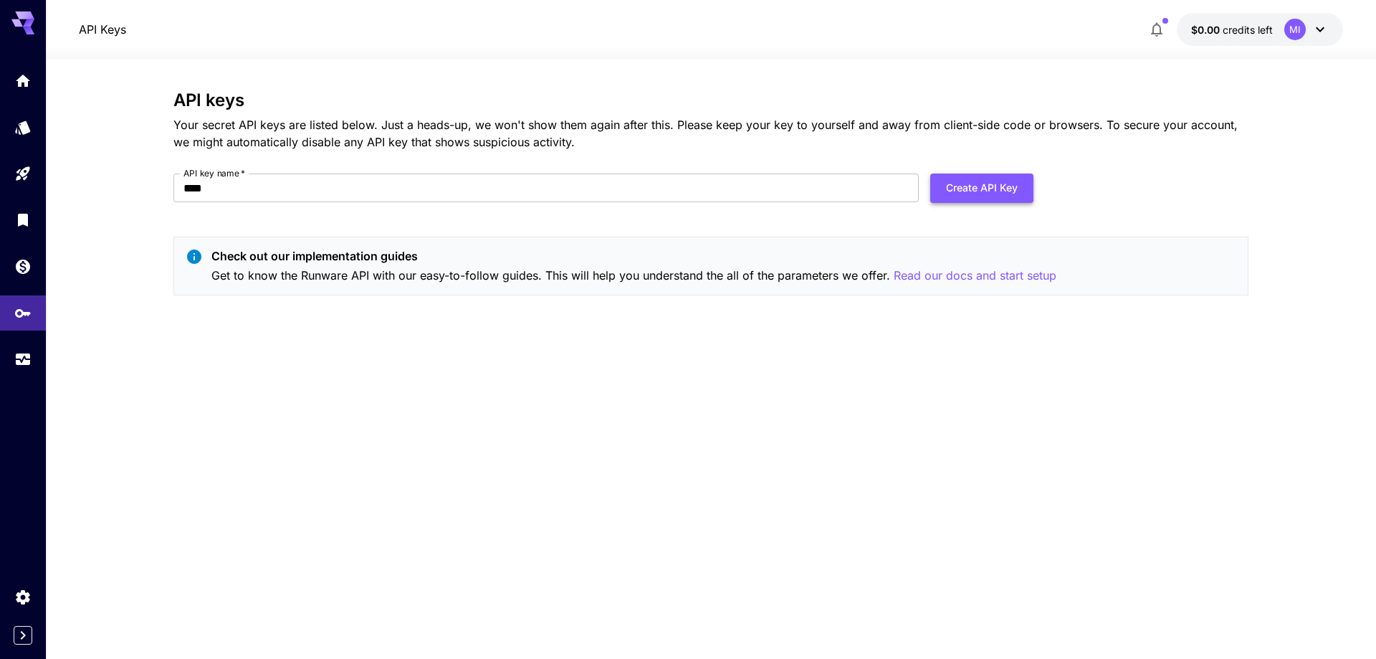
click at [999, 191] on button "Create API Key" at bounding box center [981, 187] width 103 height 29
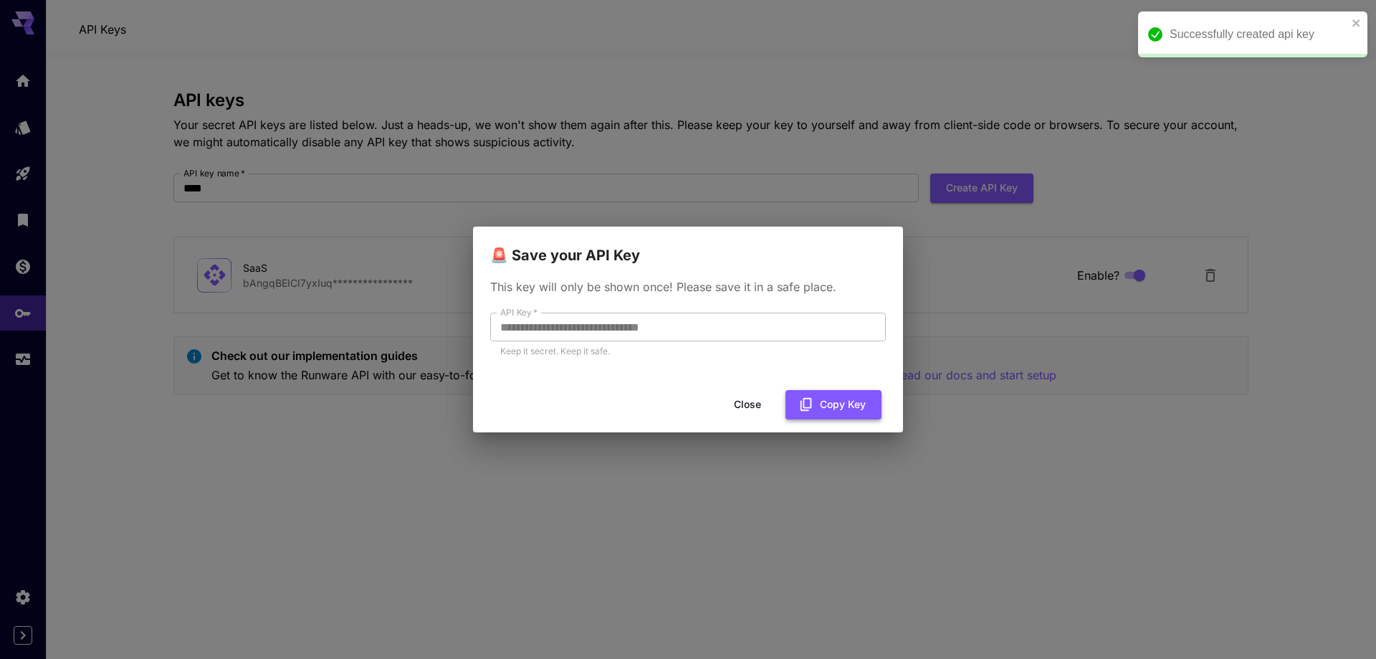
click at [837, 400] on button "Copy Key" at bounding box center [833, 404] width 96 height 29
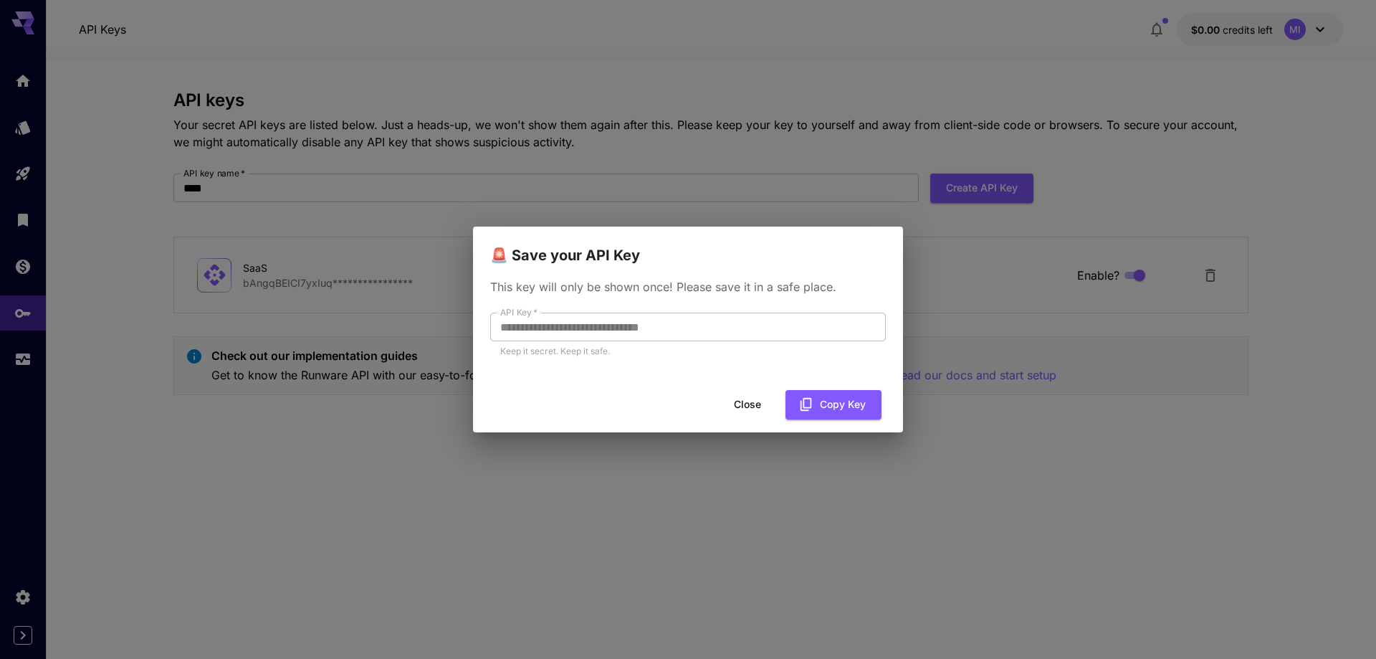
click at [732, 409] on button "Close" at bounding box center [747, 404] width 64 height 29
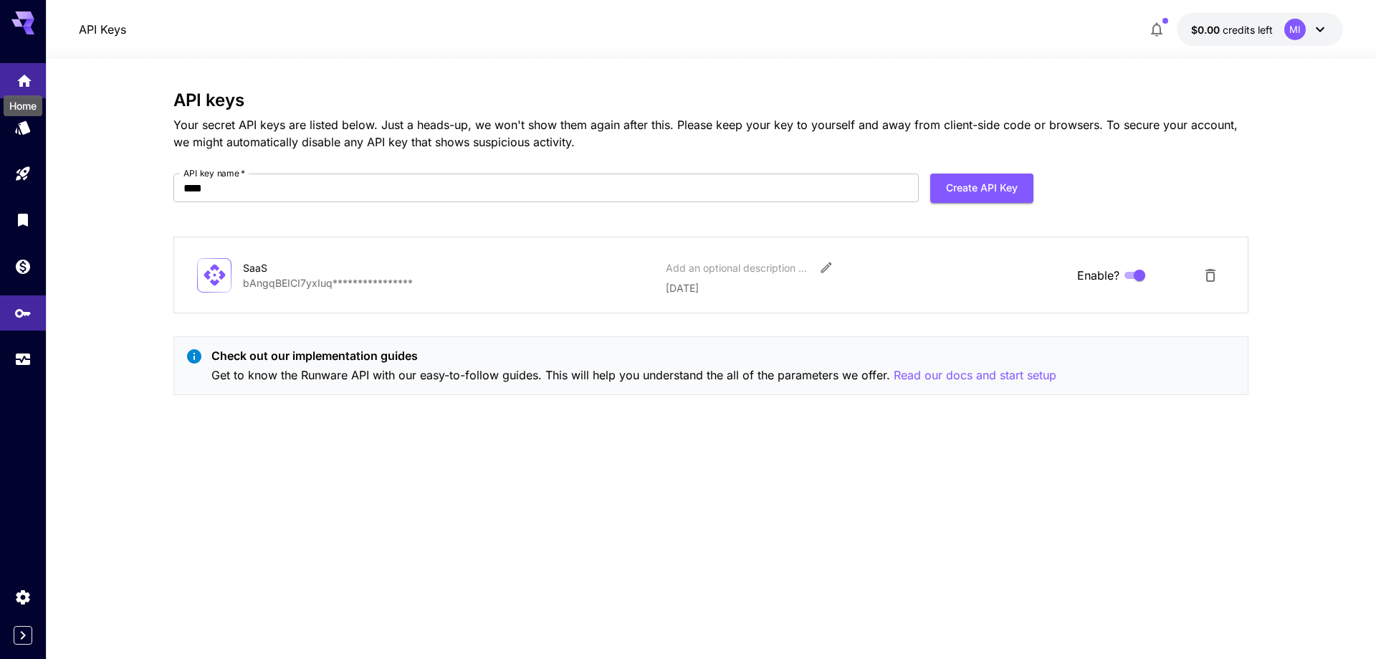
click at [30, 80] on icon "Home" at bounding box center [24, 76] width 17 height 17
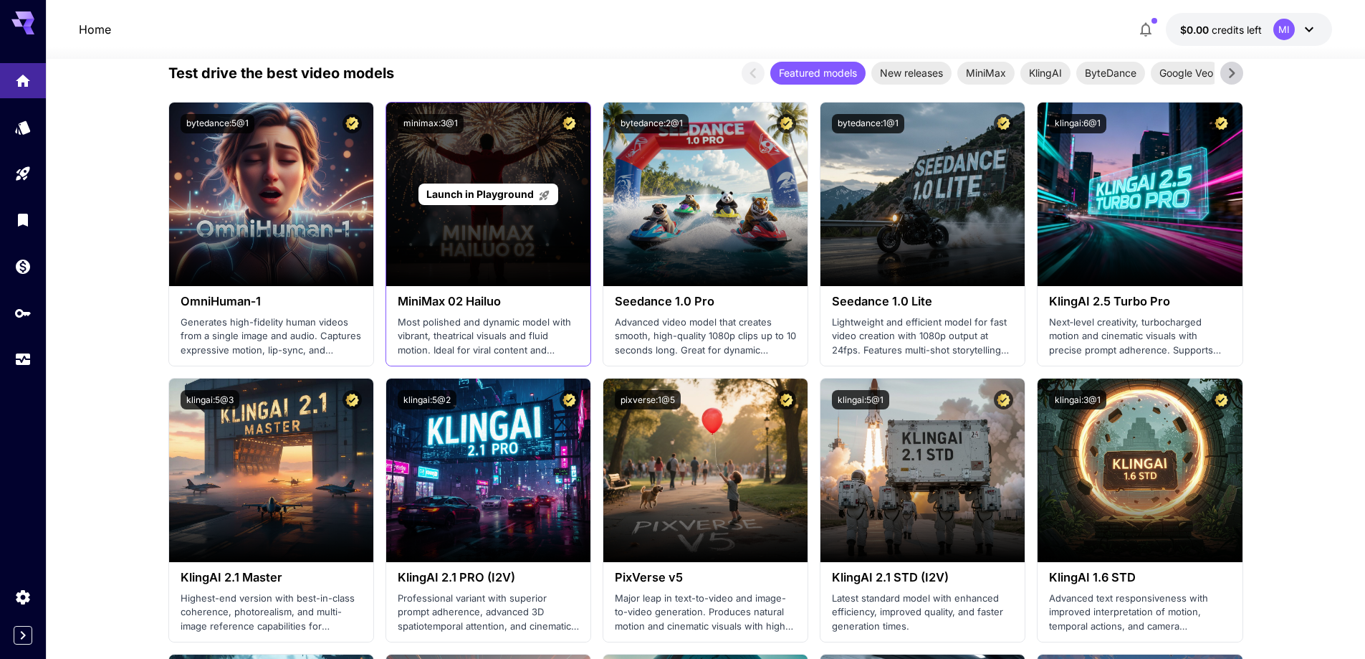
scroll to position [573, 0]
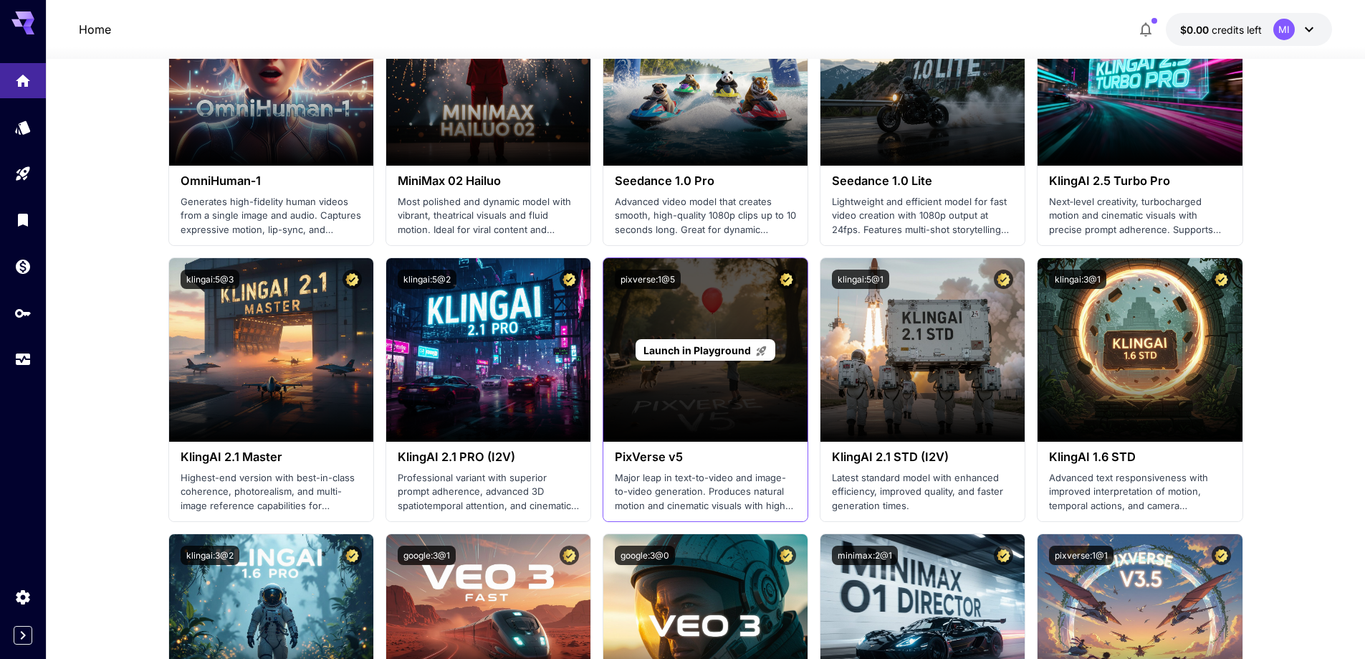
click at [669, 345] on span "Launch in Playground" at bounding box center [696, 350] width 107 height 12
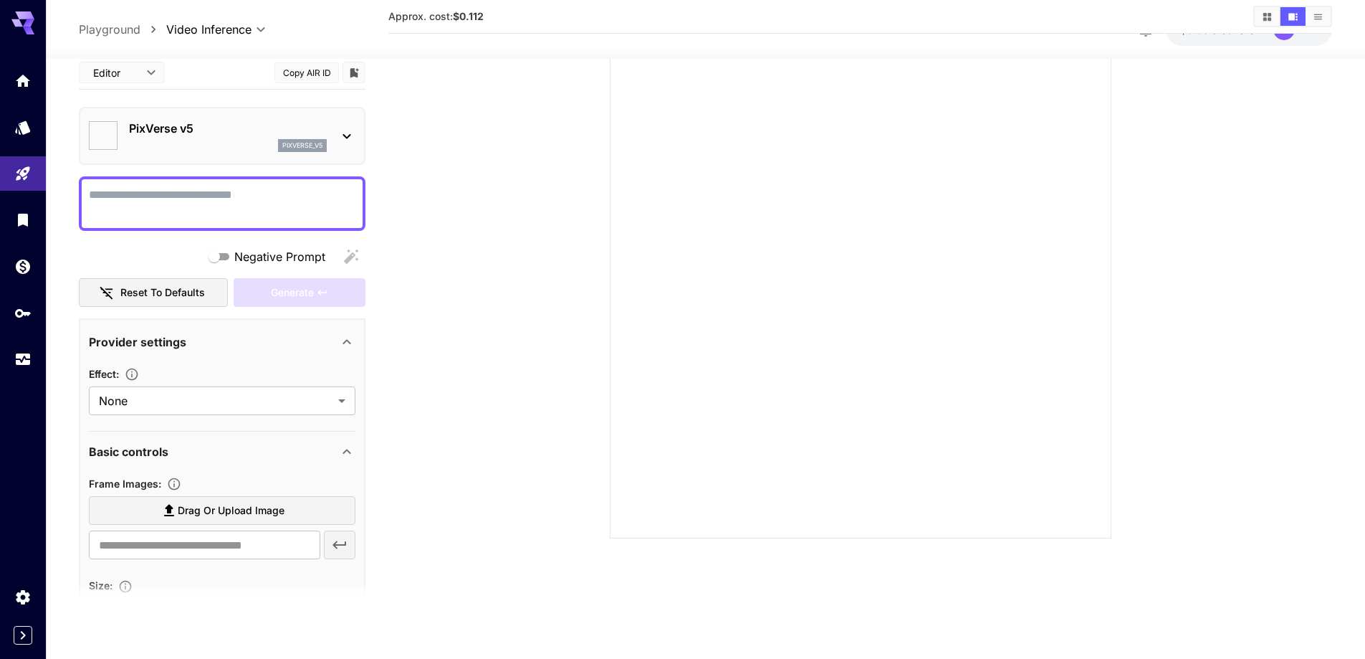
type input "**********"
type input "****"
type input "*"
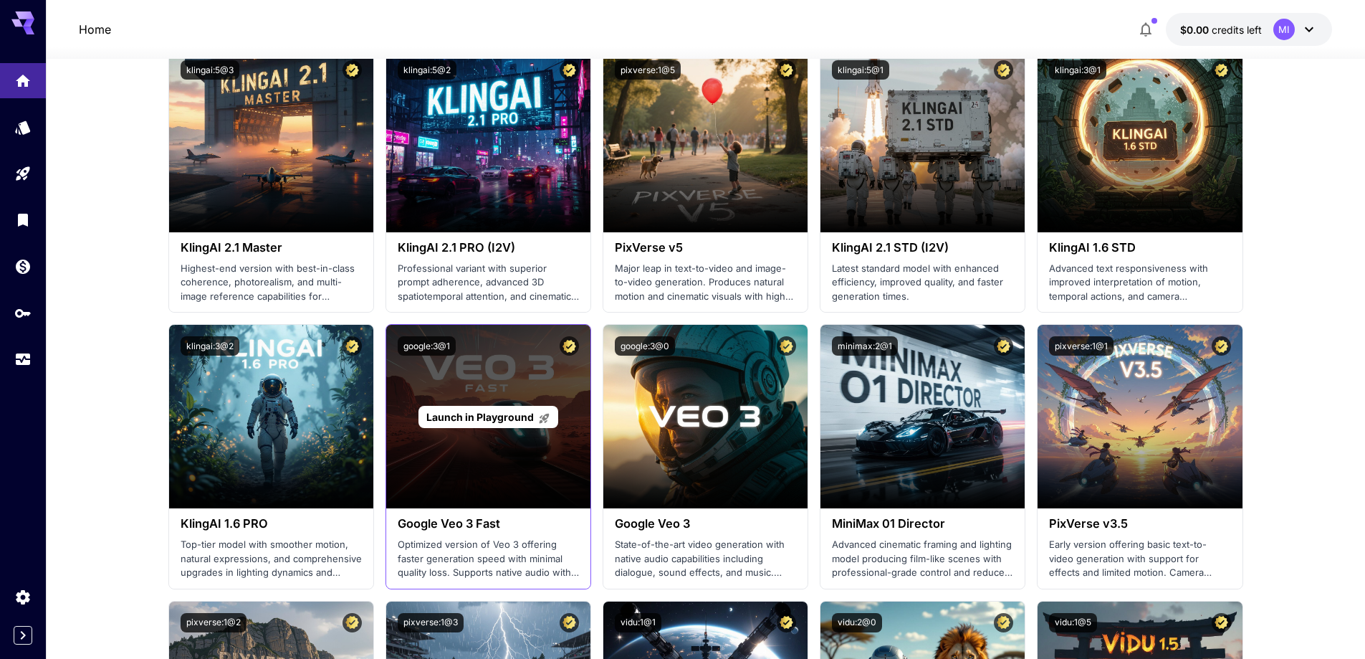
scroll to position [788, 0]
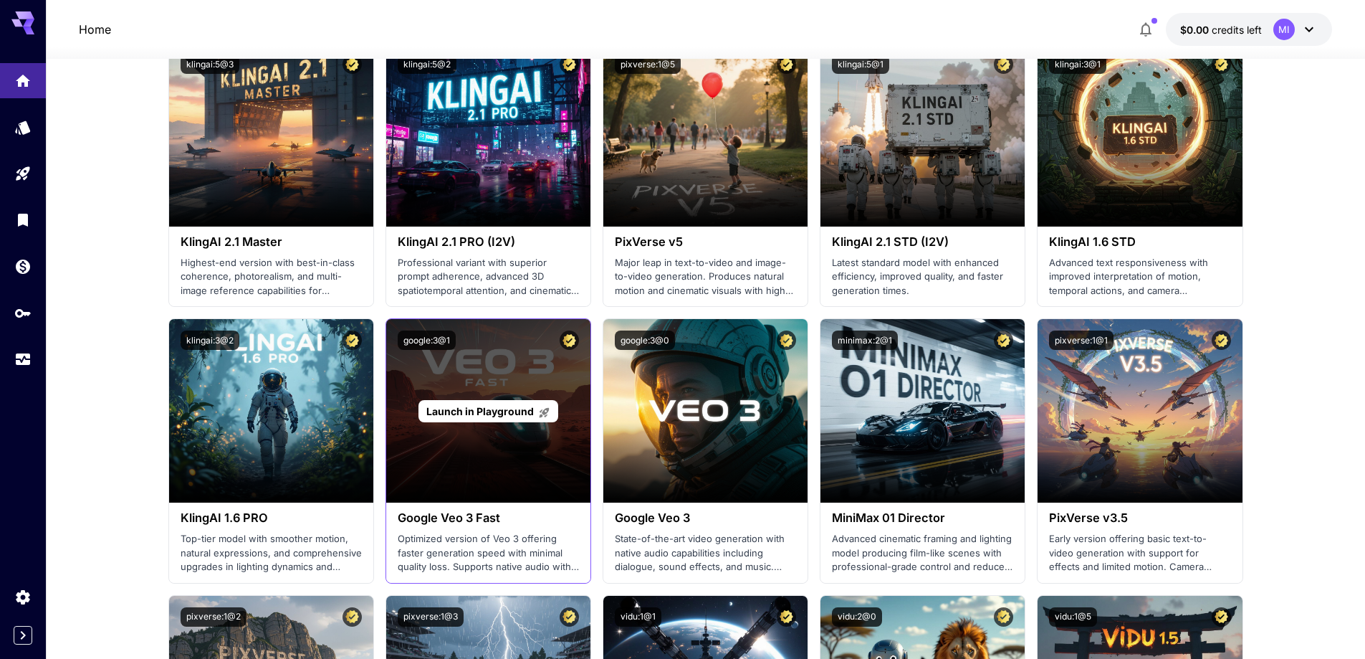
click at [487, 409] on span "Launch in Playground" at bounding box center [479, 411] width 107 height 12
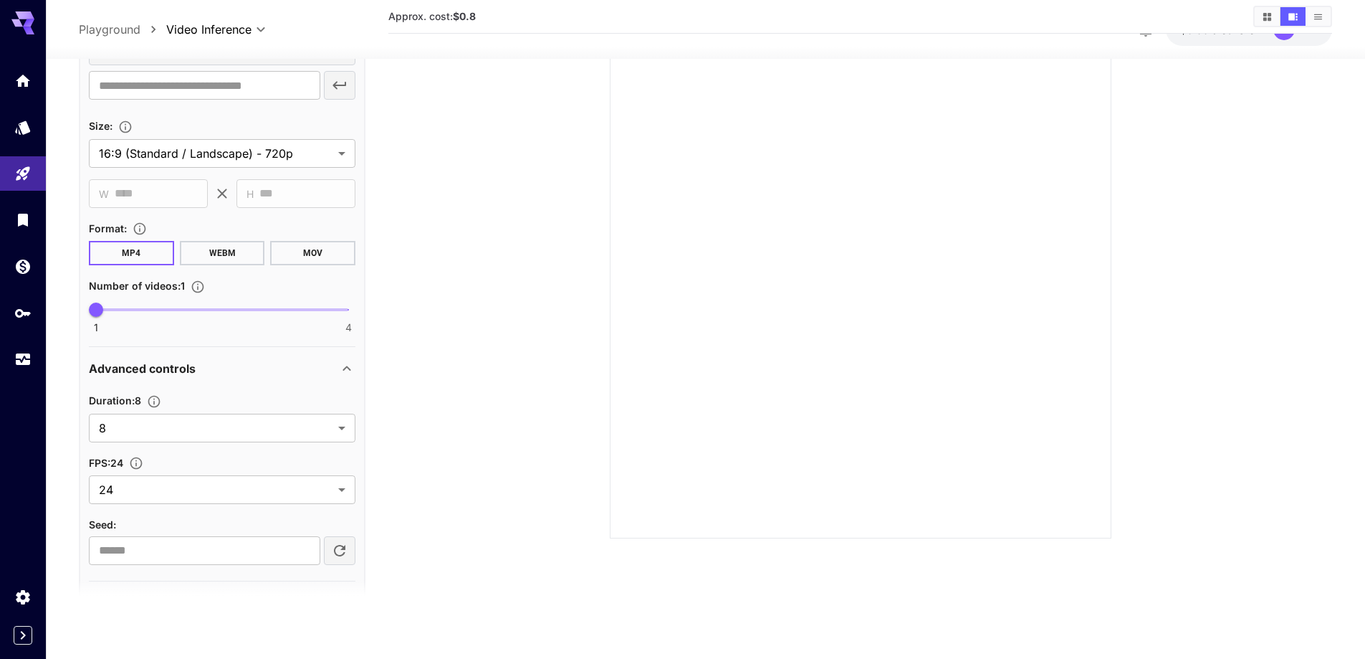
scroll to position [546, 0]
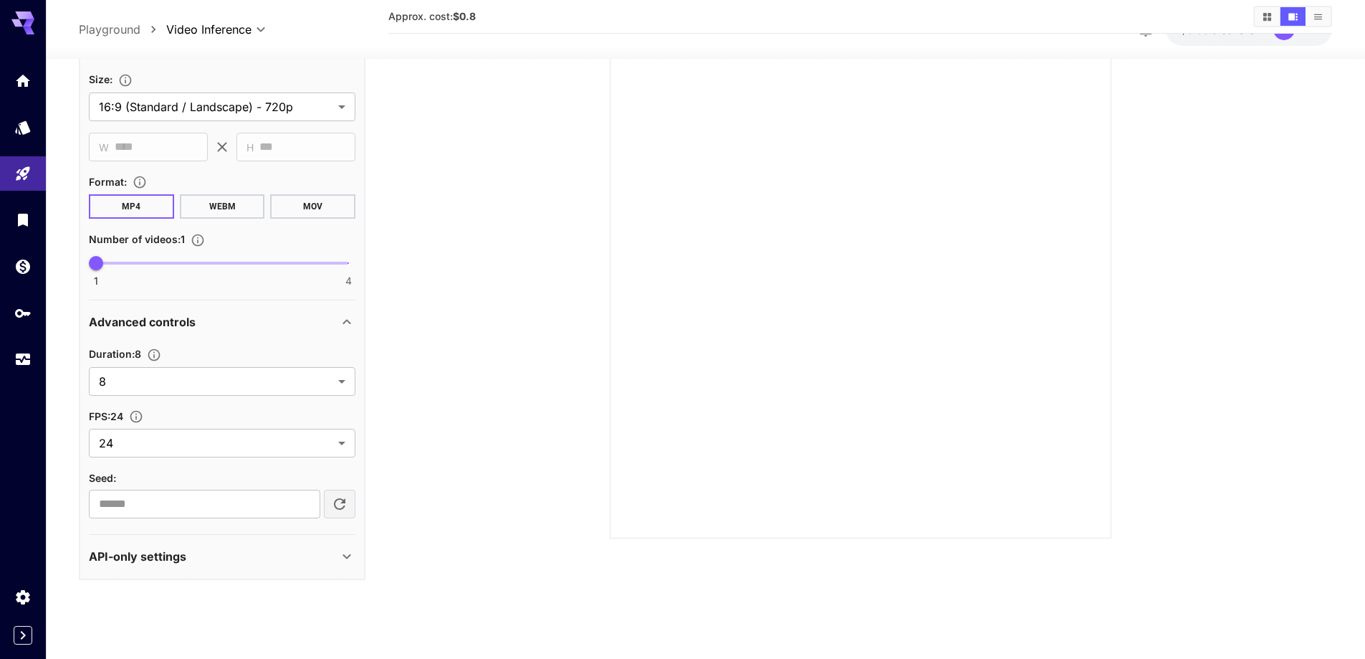
click at [208, 557] on div "API-only settings" at bounding box center [213, 555] width 249 height 17
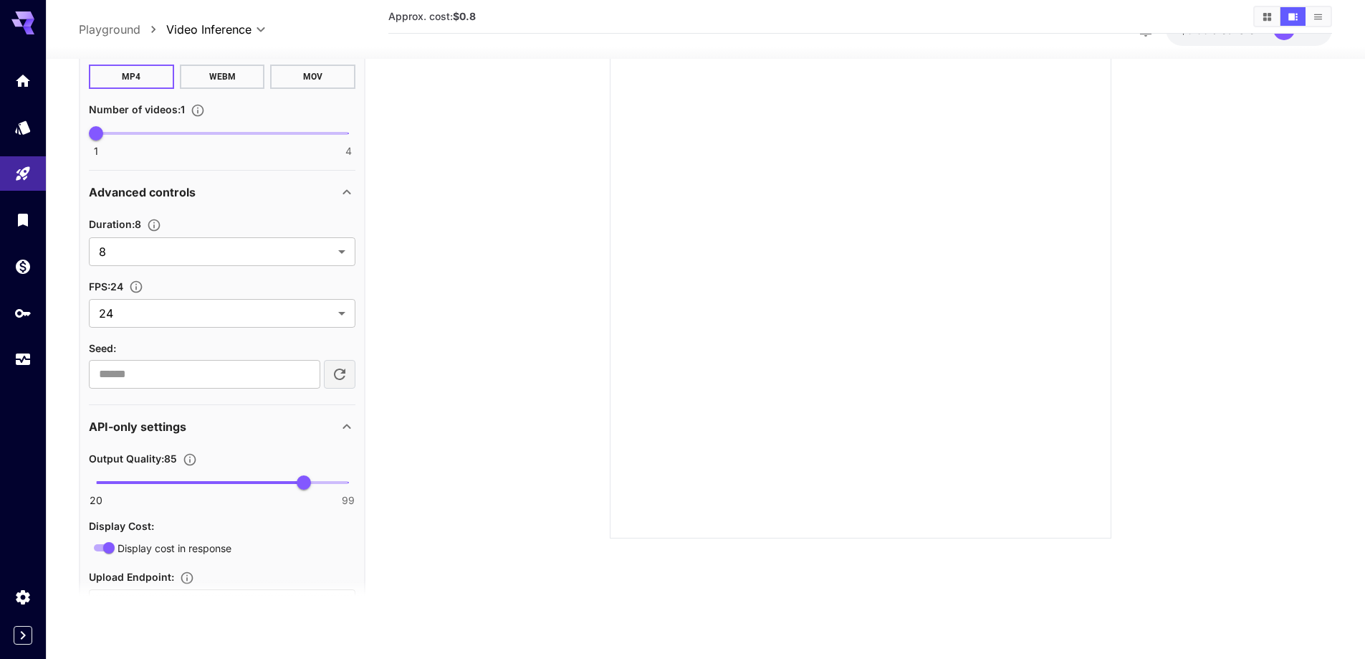
scroll to position [743, 0]
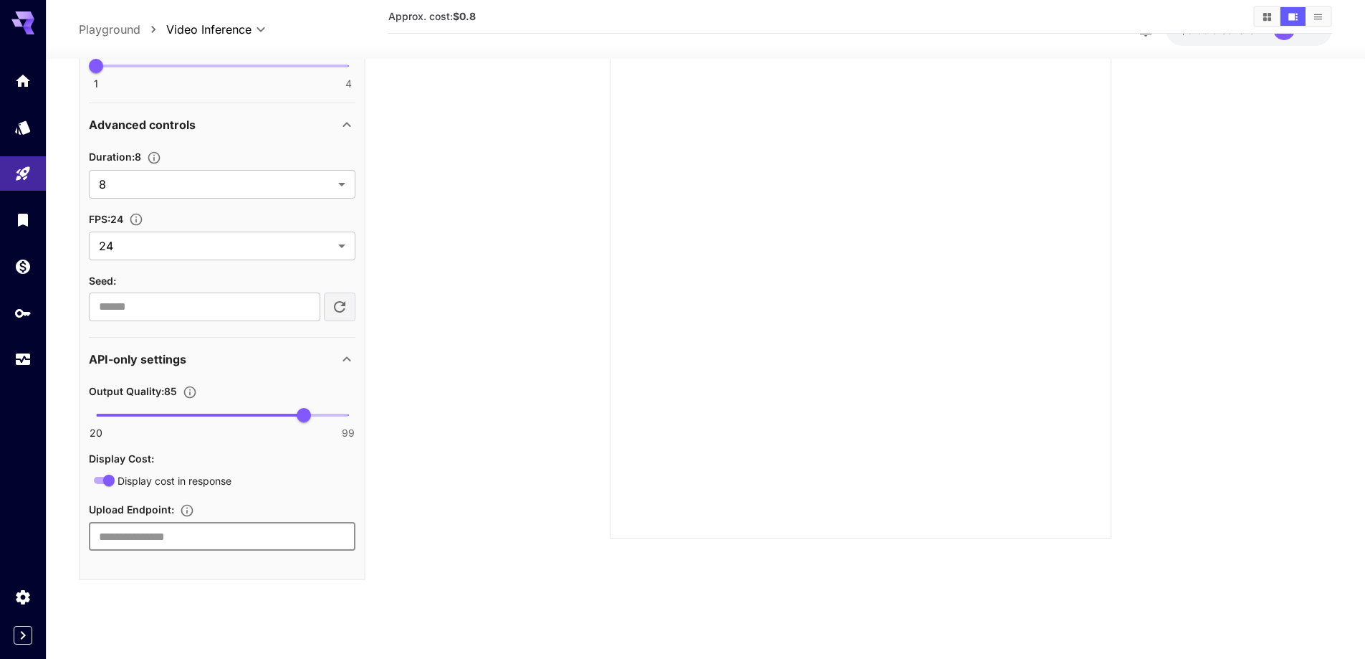
click at [229, 529] on input "text" at bounding box center [222, 536] width 267 height 29
click at [243, 496] on div "Output Quality : 85 20 99 85 Display Cost : Display cost in response Upload End…" at bounding box center [222, 466] width 267 height 168
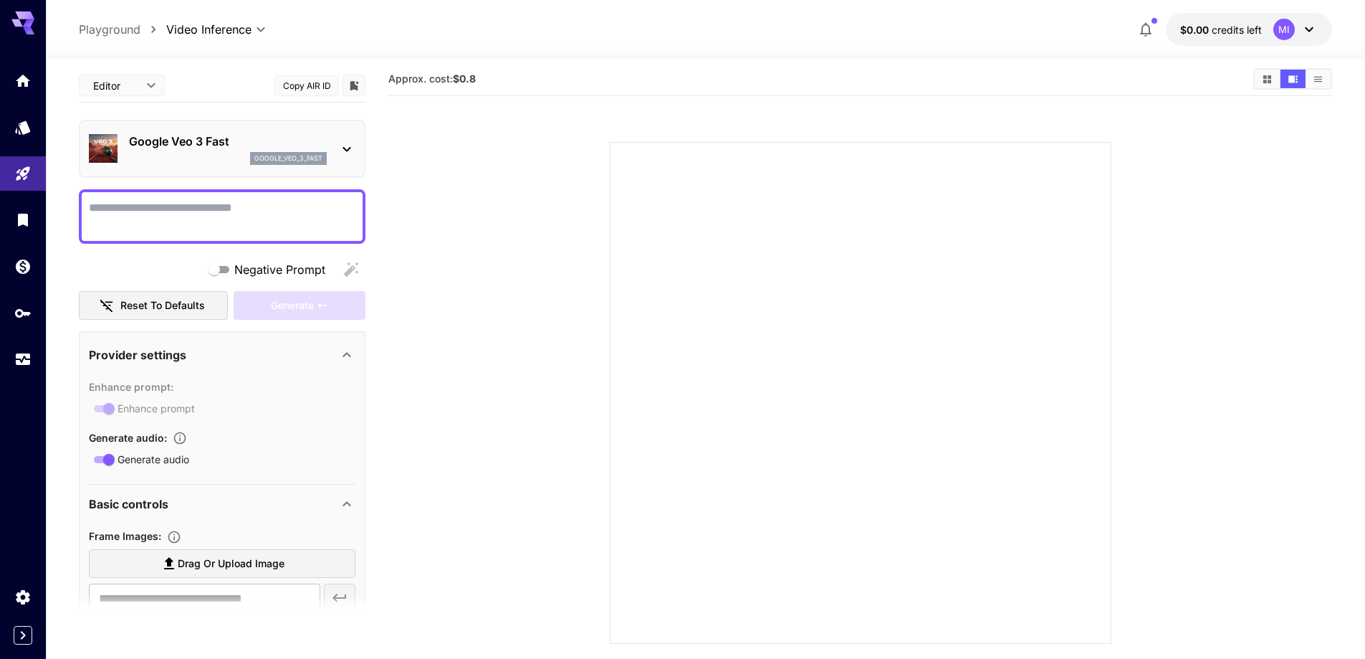
scroll to position [0, 0]
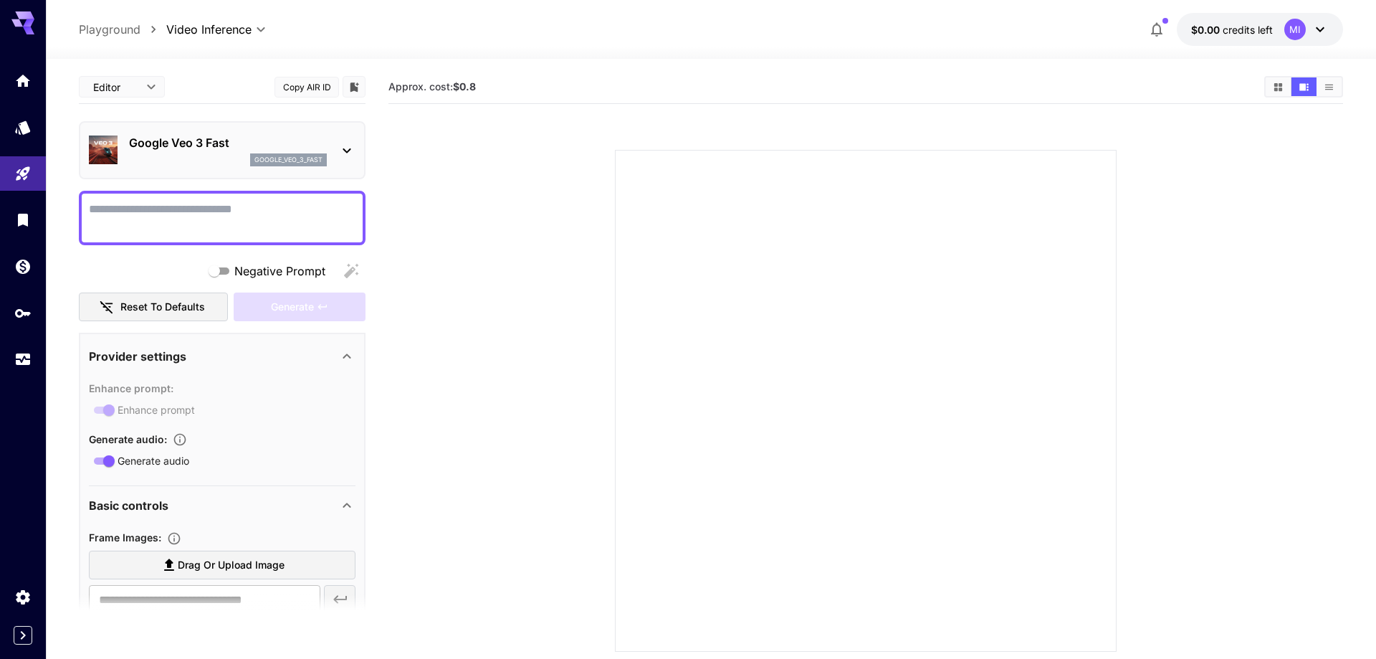
click at [136, 90] on body "**********" at bounding box center [688, 386] width 1376 height 772
click at [128, 174] on span "cURL" at bounding box center [121, 167] width 63 height 17
type input "****"
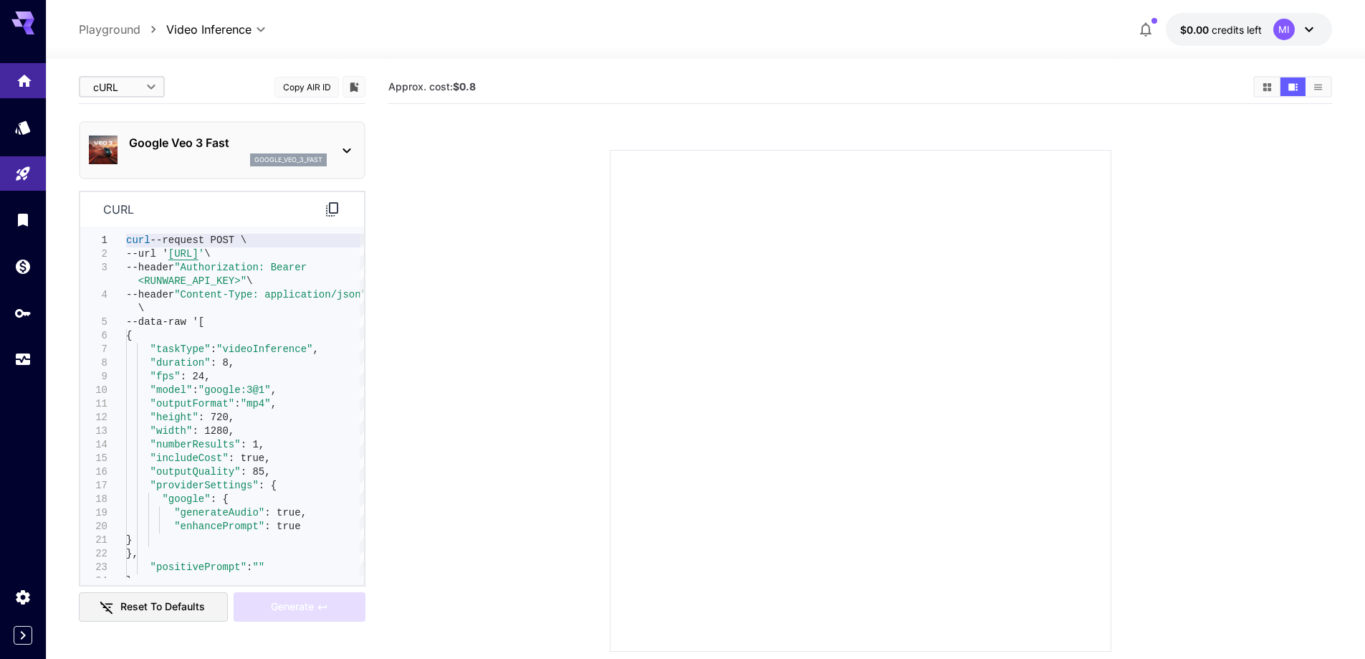
click at [12, 75] on link at bounding box center [23, 80] width 46 height 35
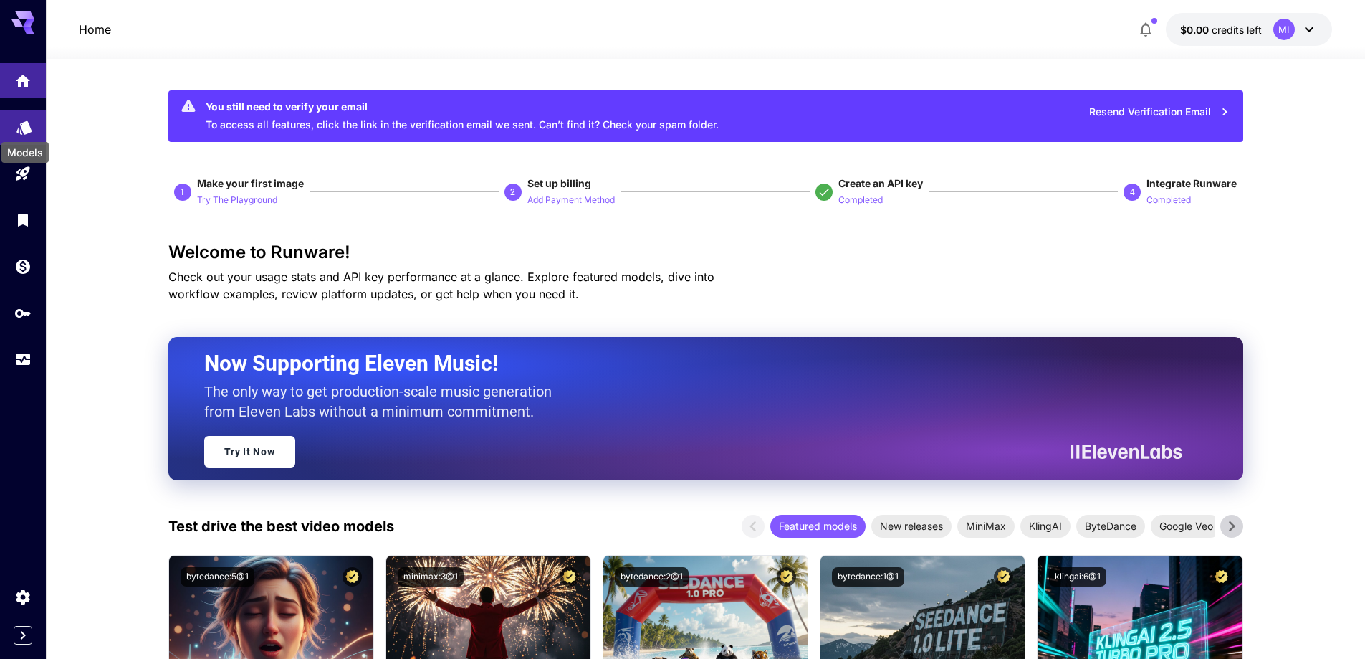
click at [21, 125] on icon "Models" at bounding box center [24, 122] width 17 height 17
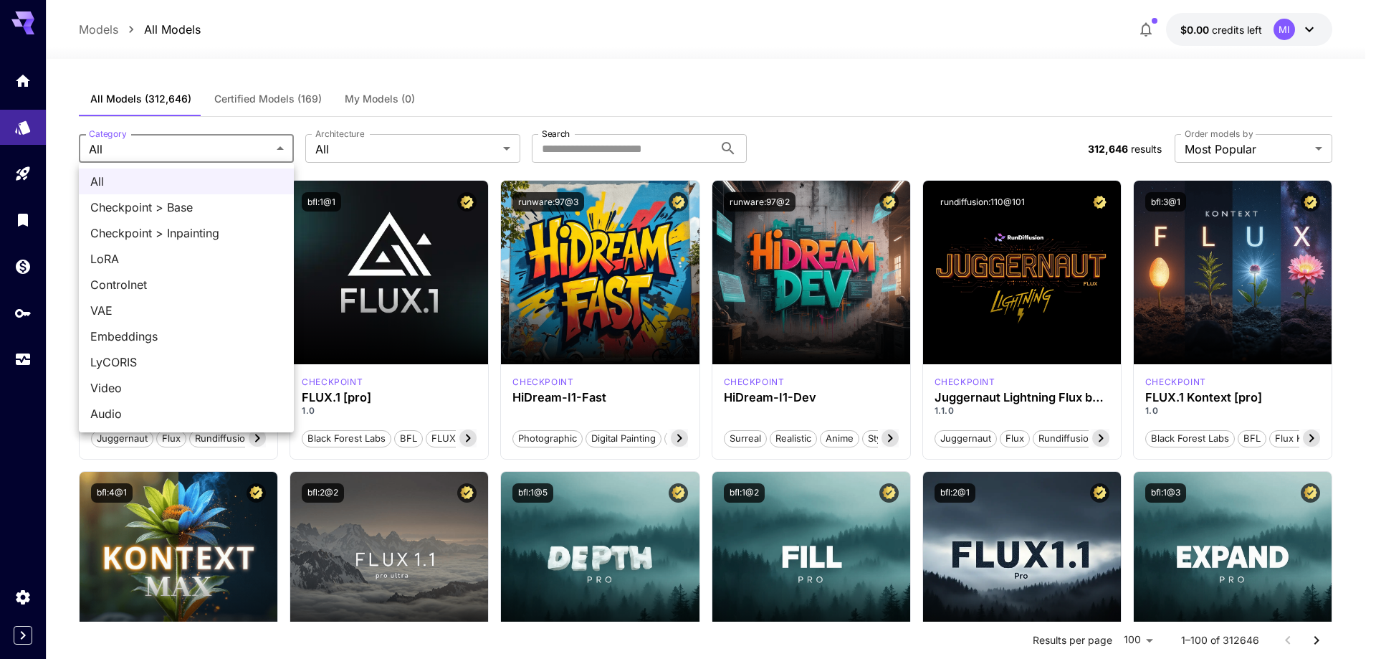
click at [158, 168] on li "All" at bounding box center [186, 181] width 215 height 26
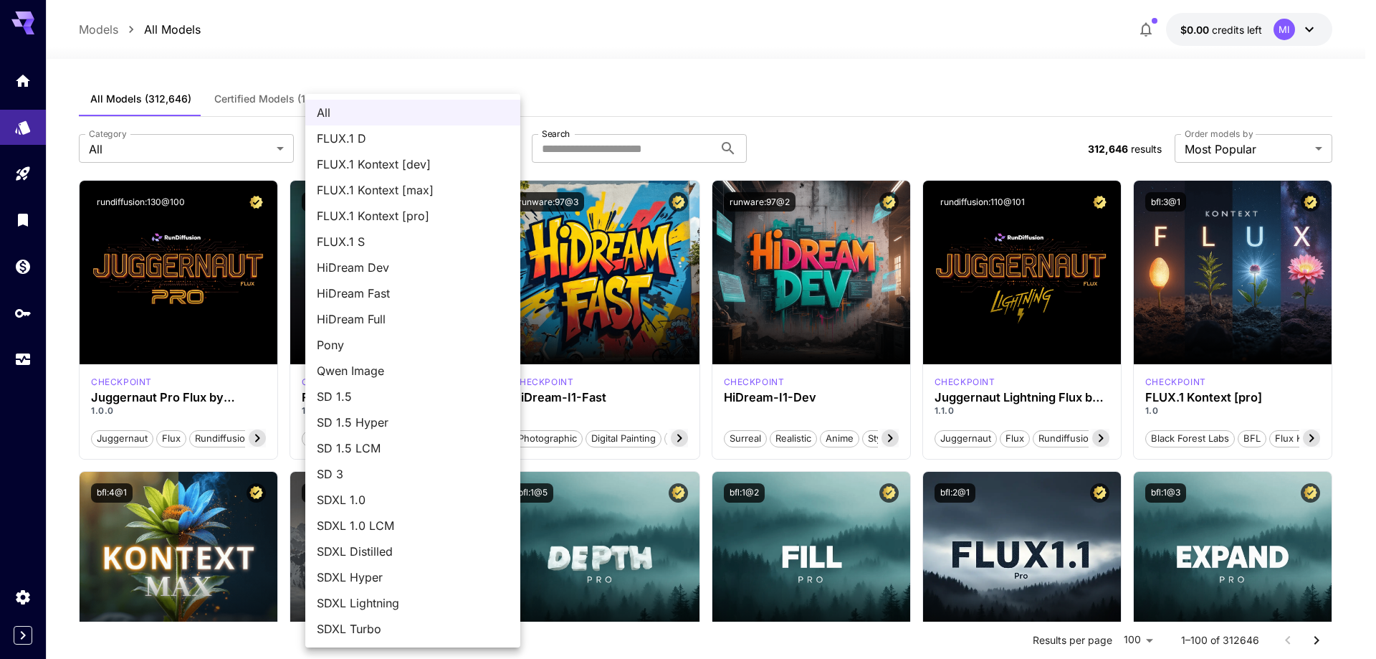
click at [631, 122] on div at bounding box center [688, 329] width 1376 height 659
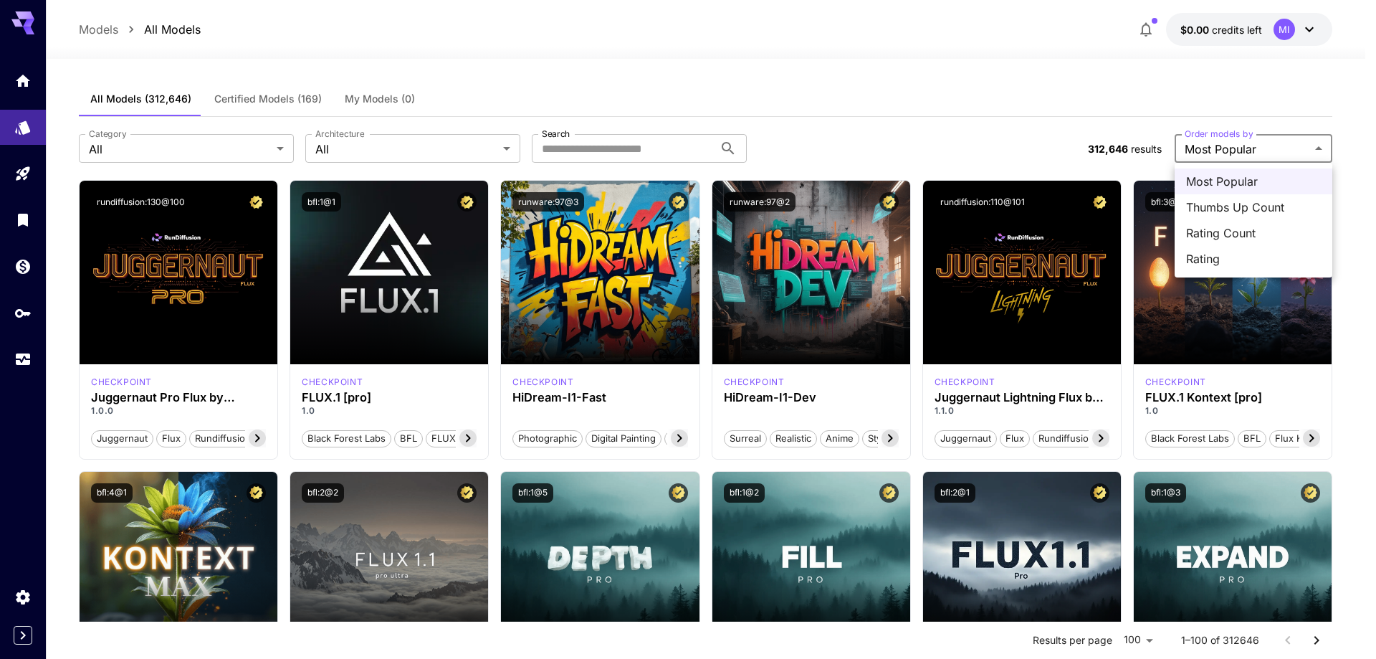
click at [1219, 137] on div at bounding box center [688, 329] width 1376 height 659
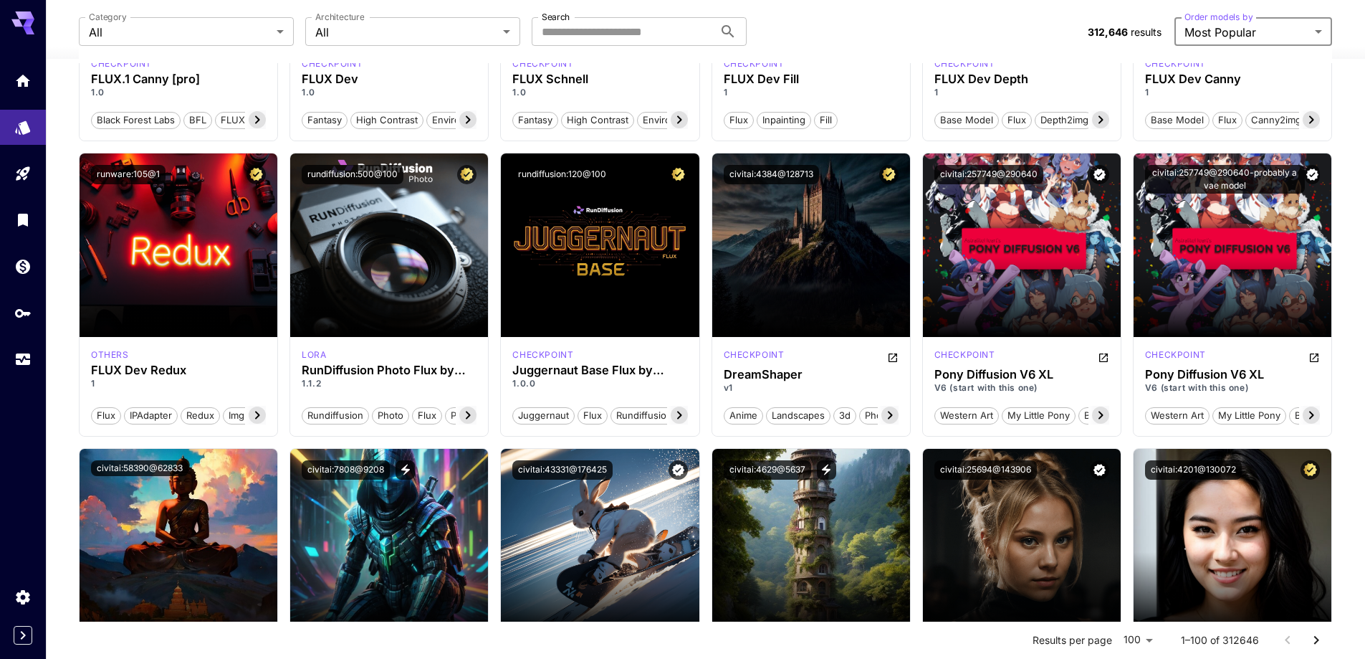
scroll to position [932, 0]
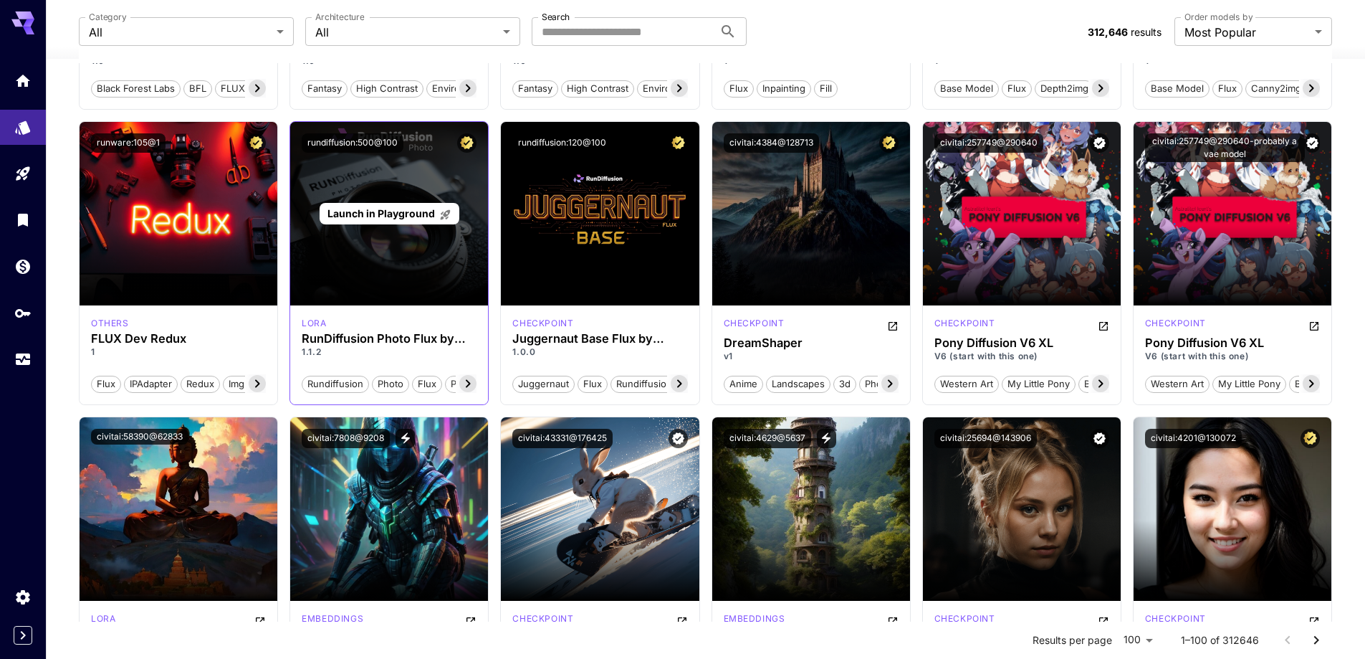
click at [403, 251] on div "Launch in Playground" at bounding box center [389, 213] width 198 height 183
click at [407, 198] on div "Launch in Playground" at bounding box center [389, 213] width 198 height 183
click at [406, 209] on span "Launch in Playground" at bounding box center [380, 213] width 107 height 12
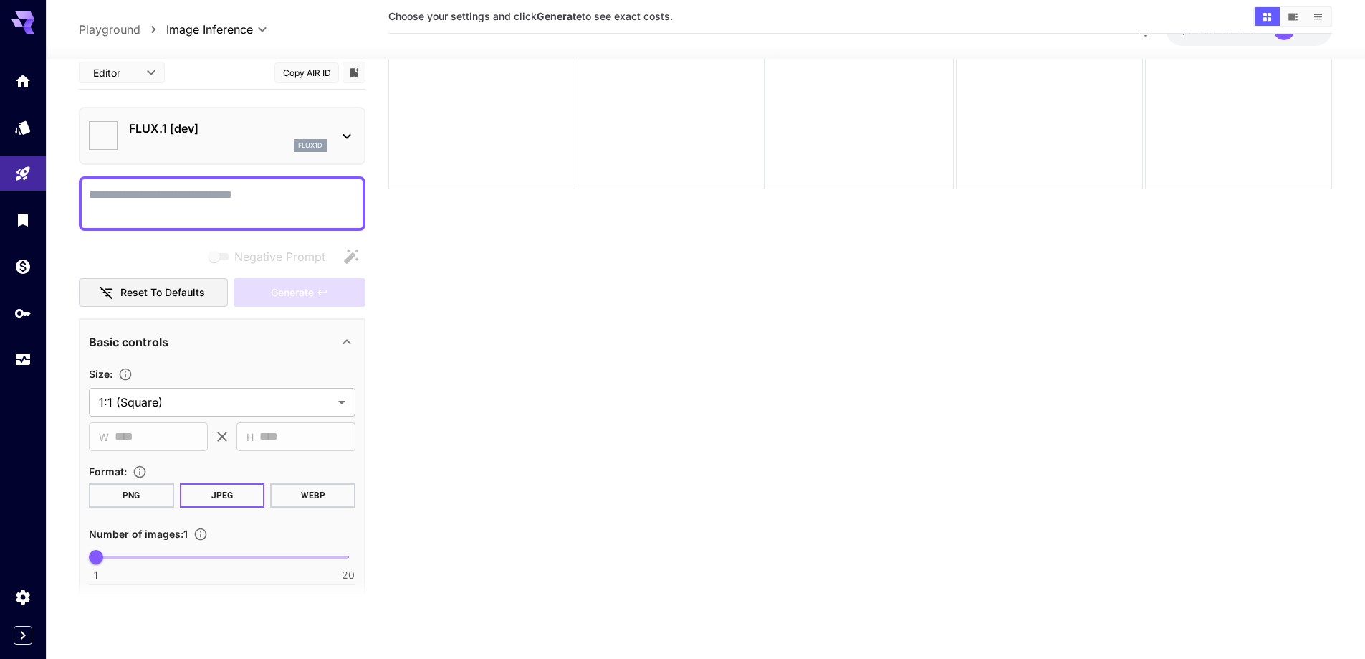
type input "**********"
click at [196, 196] on textarea "Negative Prompt" at bounding box center [222, 203] width 267 height 34
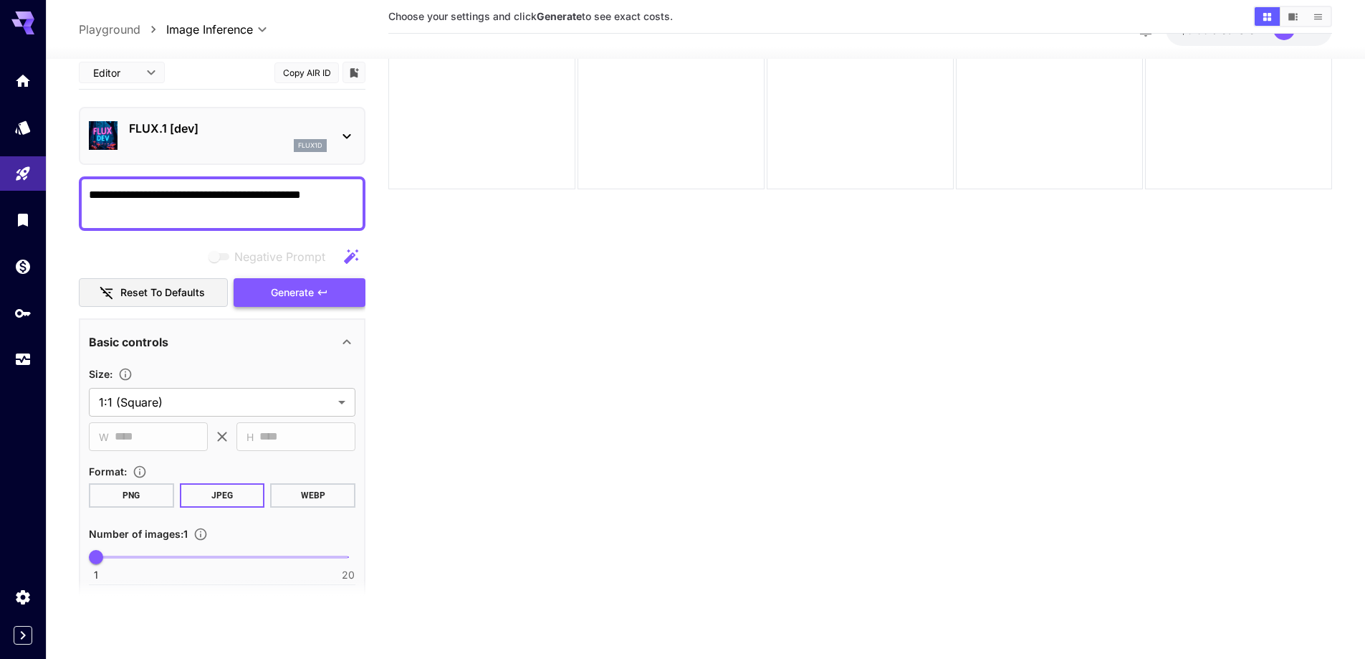
click at [282, 284] on span "Generate" at bounding box center [292, 293] width 43 height 18
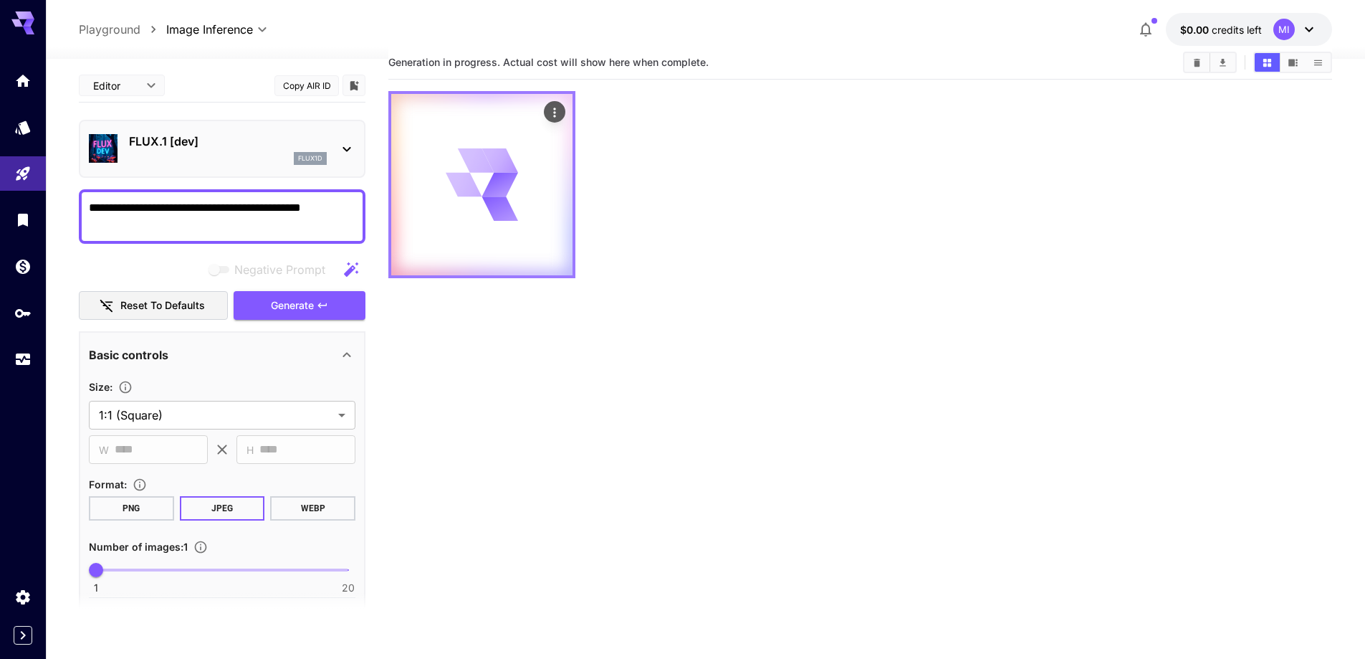
scroll to position [0, 0]
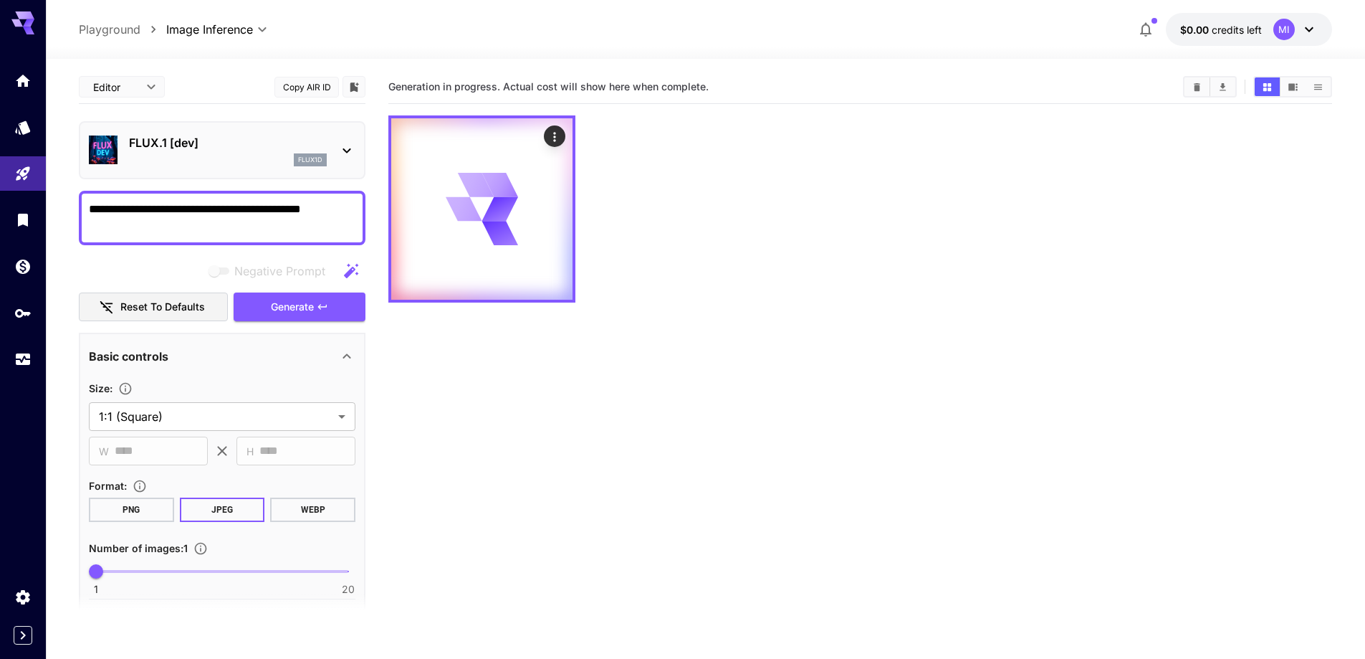
click at [129, 90] on body "**********" at bounding box center [682, 386] width 1365 height 772
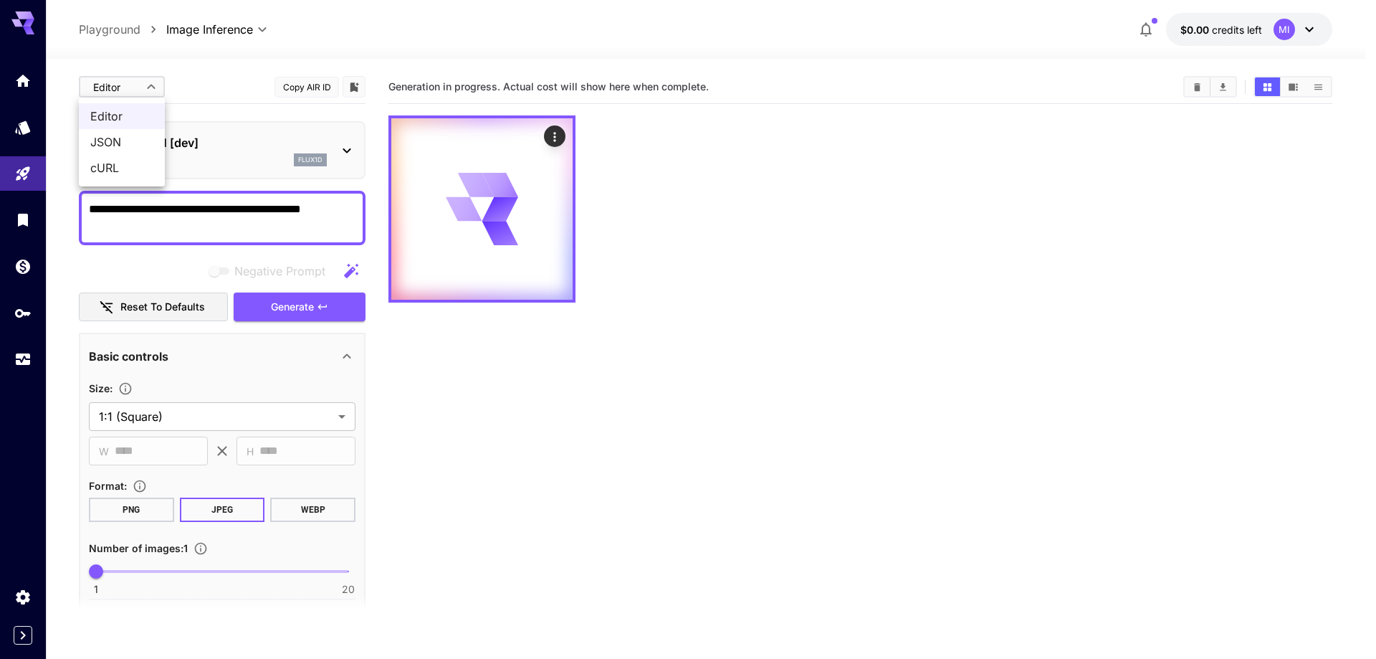
click at [121, 82] on div at bounding box center [688, 329] width 1376 height 659
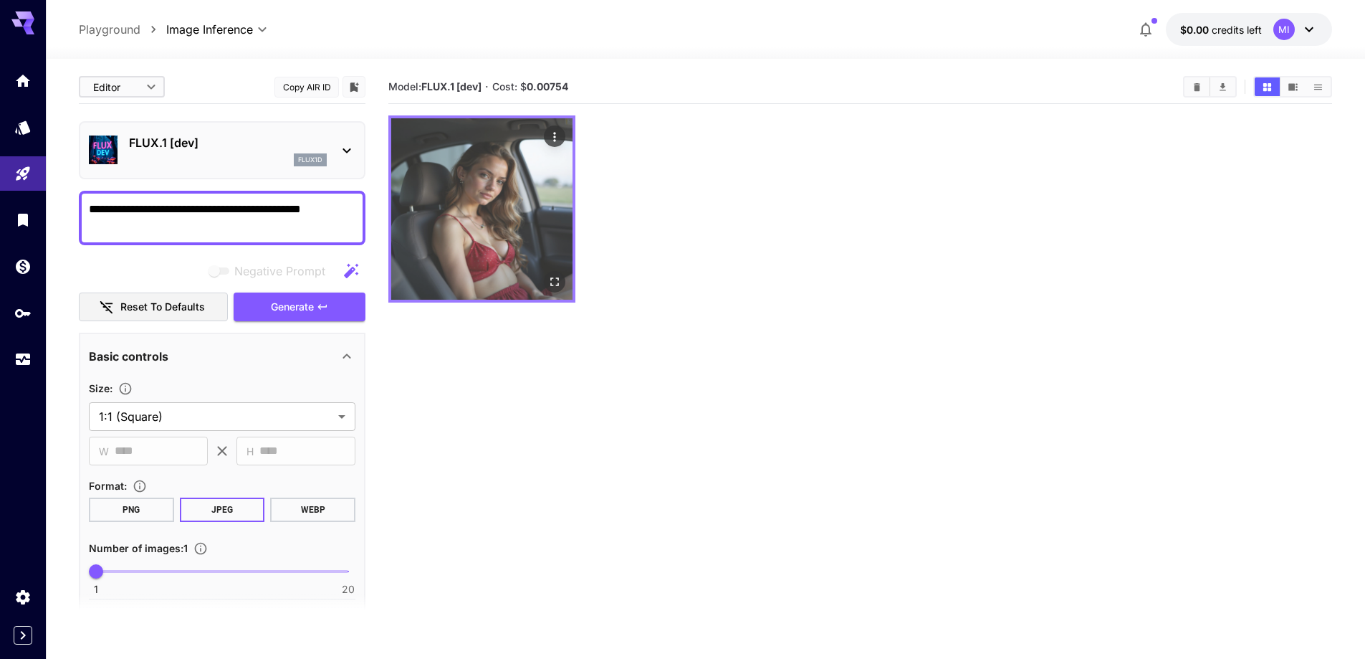
click at [458, 239] on img at bounding box center [481, 208] width 181 height 181
click at [555, 284] on icon "Open in fullscreen" at bounding box center [554, 281] width 14 height 14
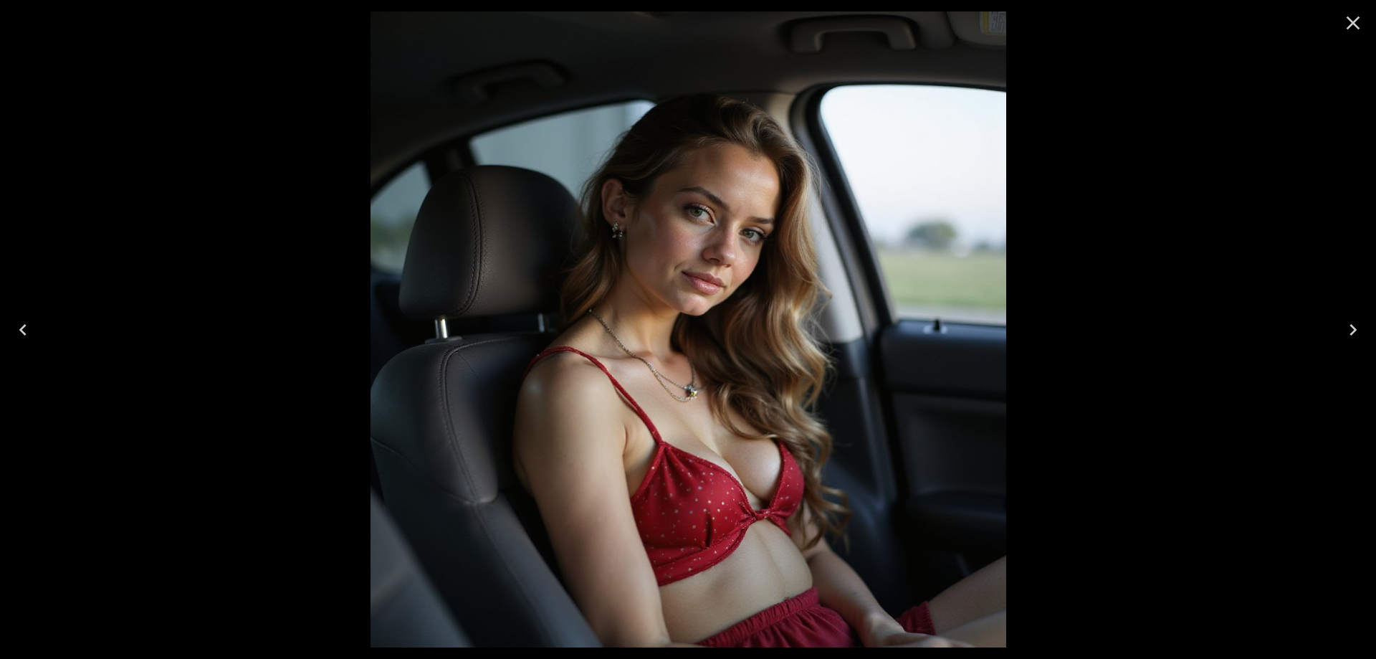
click at [1349, 19] on icon "Close" at bounding box center [1353, 23] width 14 height 14
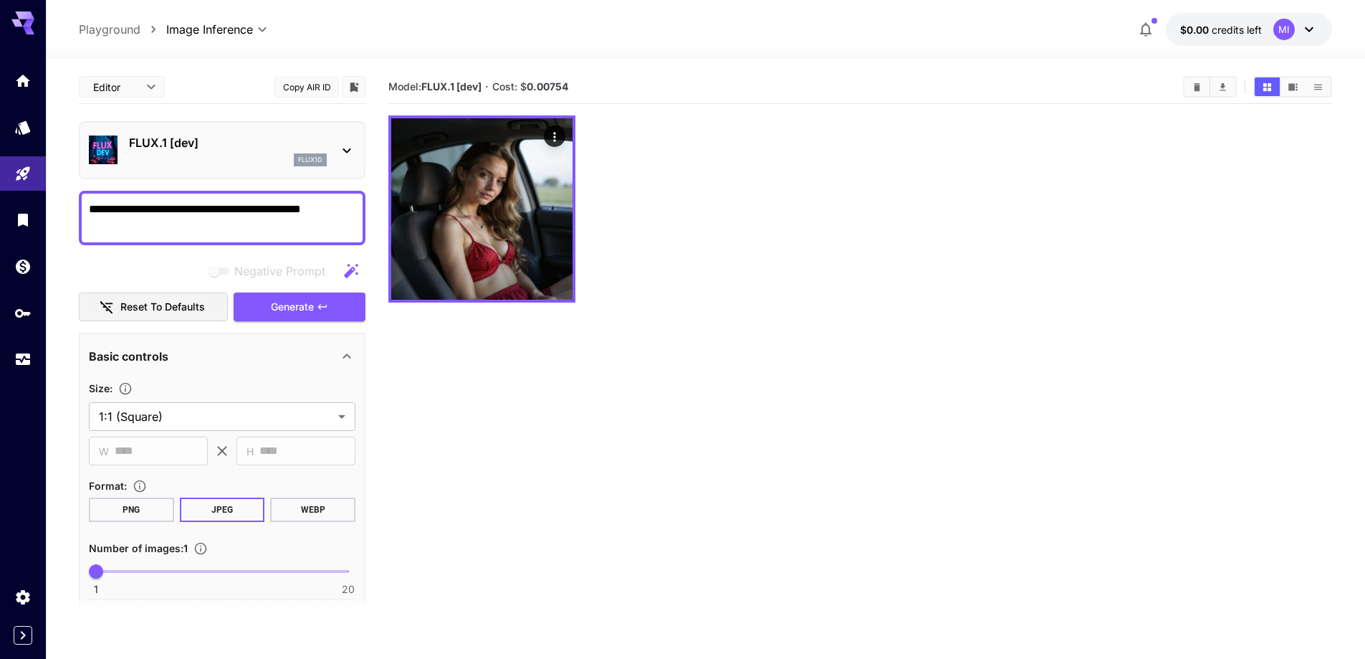
click at [335, 211] on textarea "**********" at bounding box center [222, 218] width 267 height 34
type textarea "**********"
click at [295, 305] on span "Generate" at bounding box center [292, 307] width 43 height 18
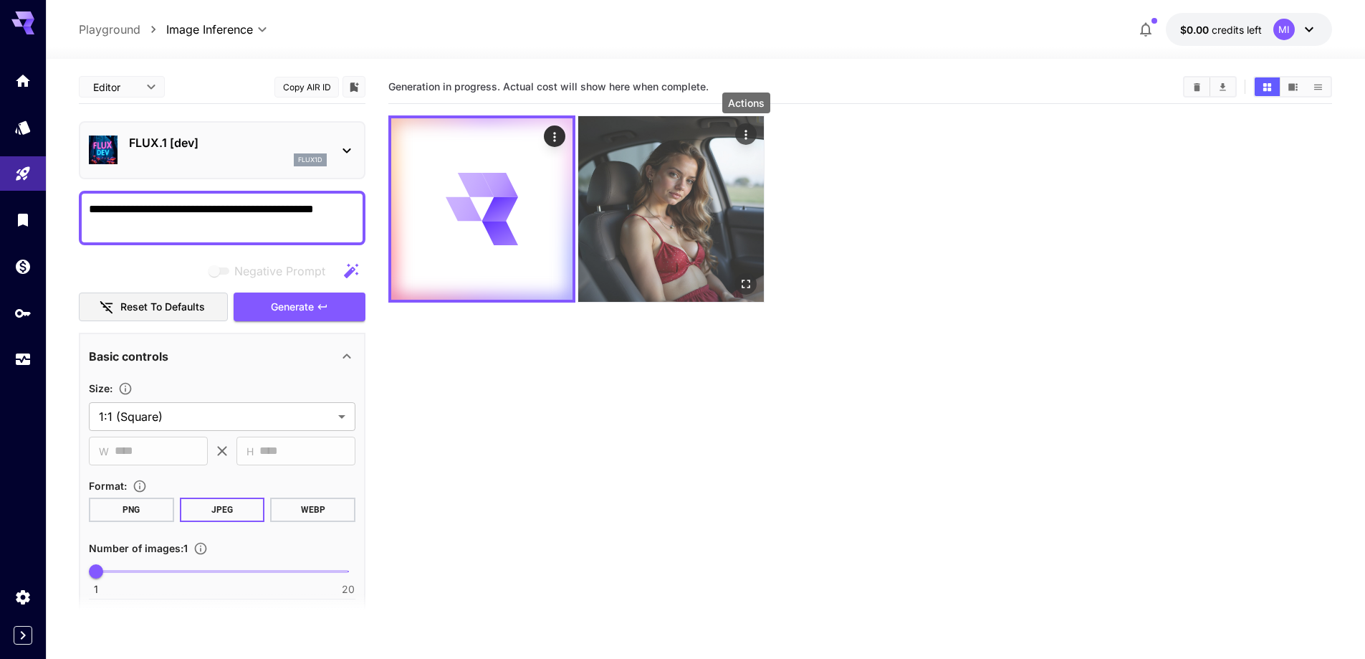
click at [748, 133] on icon "Actions" at bounding box center [746, 135] width 14 height 14
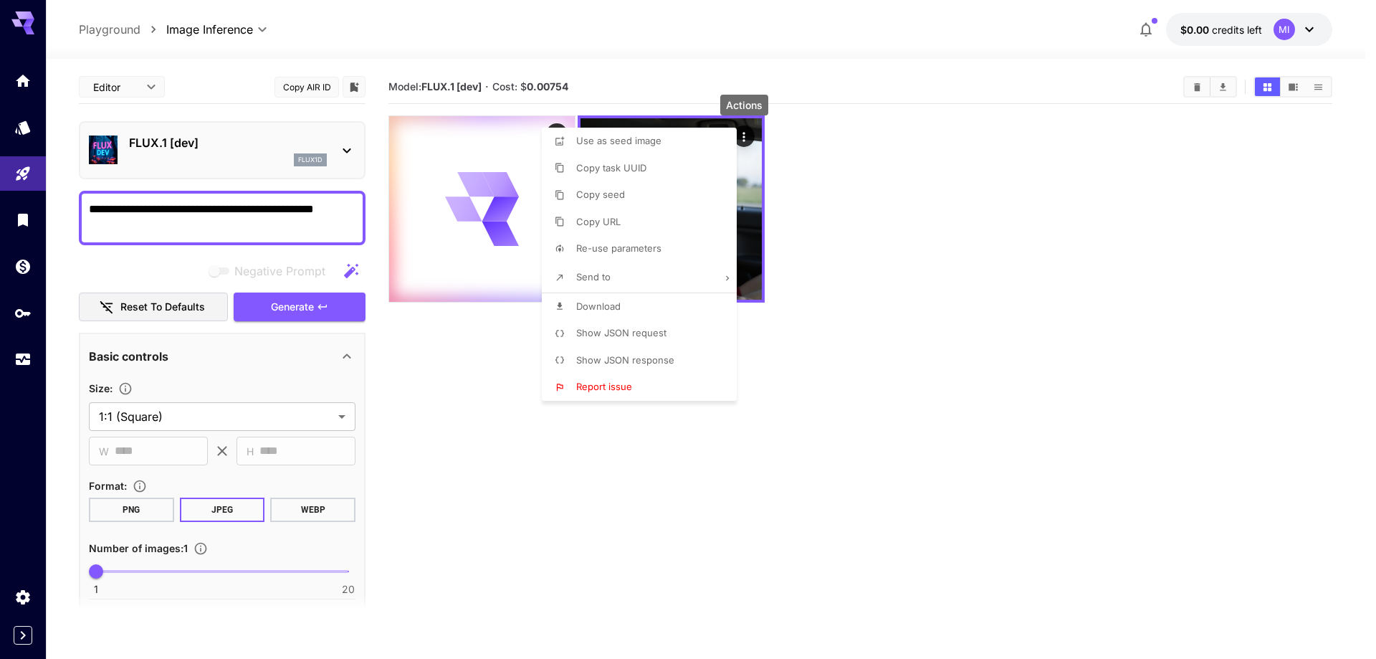
click at [863, 222] on div at bounding box center [688, 329] width 1376 height 659
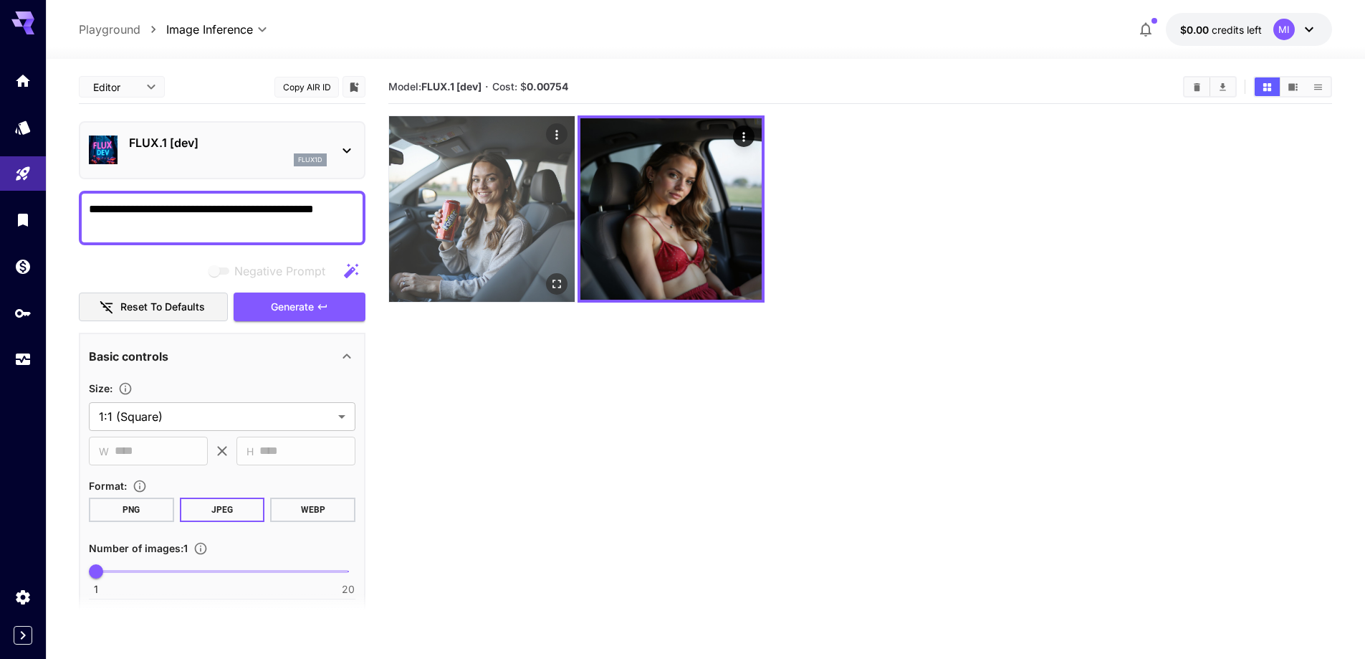
click at [479, 194] on img at bounding box center [482, 209] width 186 height 186
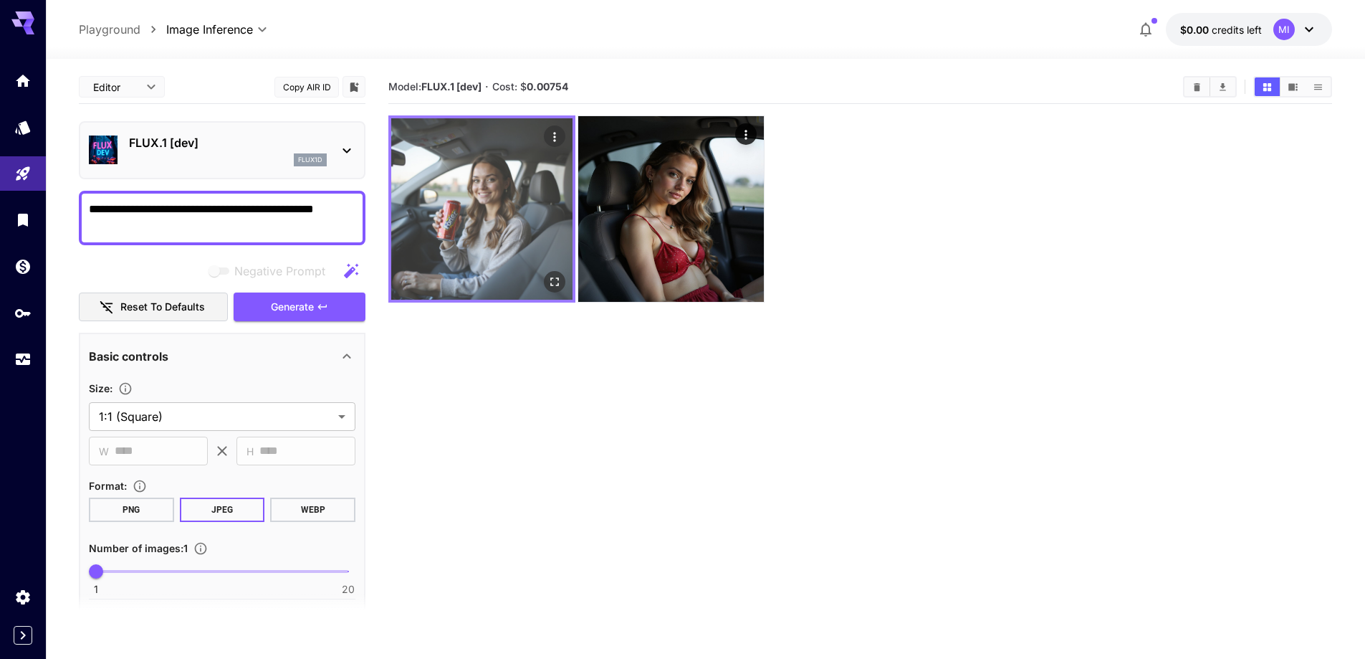
click at [549, 280] on icon "Open in fullscreen" at bounding box center [554, 281] width 14 height 14
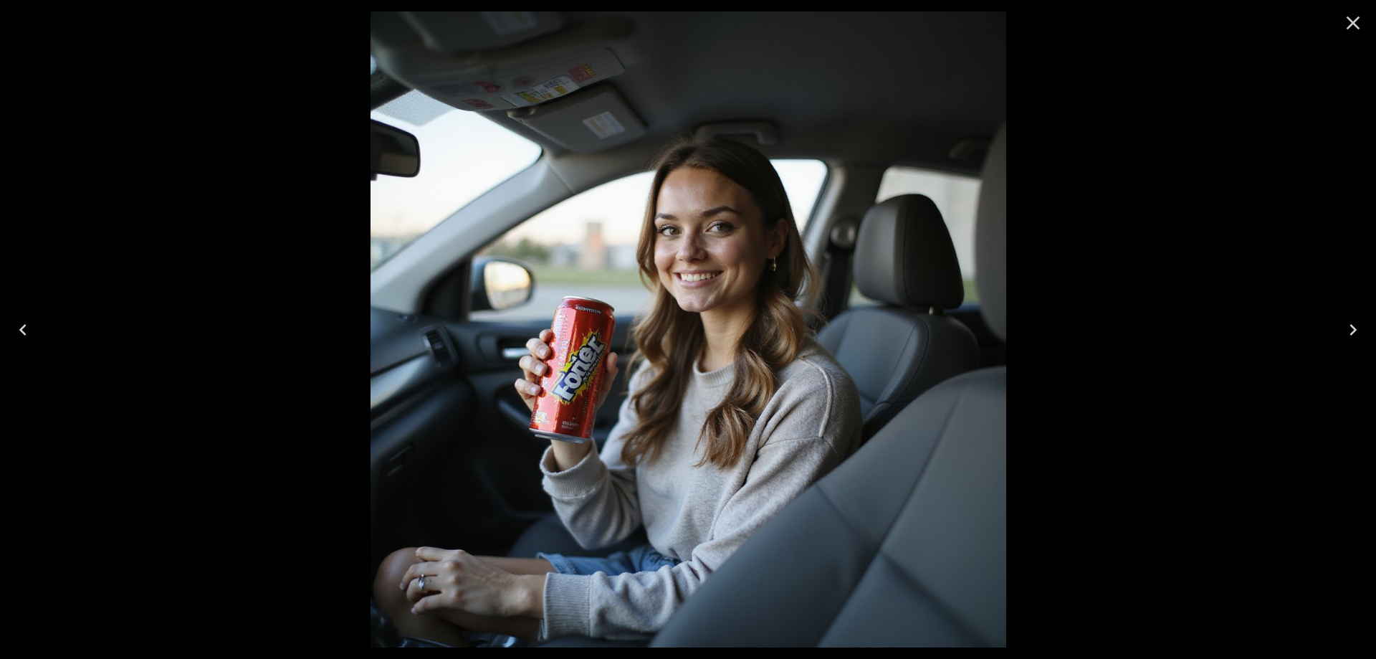
click at [1356, 22] on icon "Close" at bounding box center [1352, 22] width 23 height 23
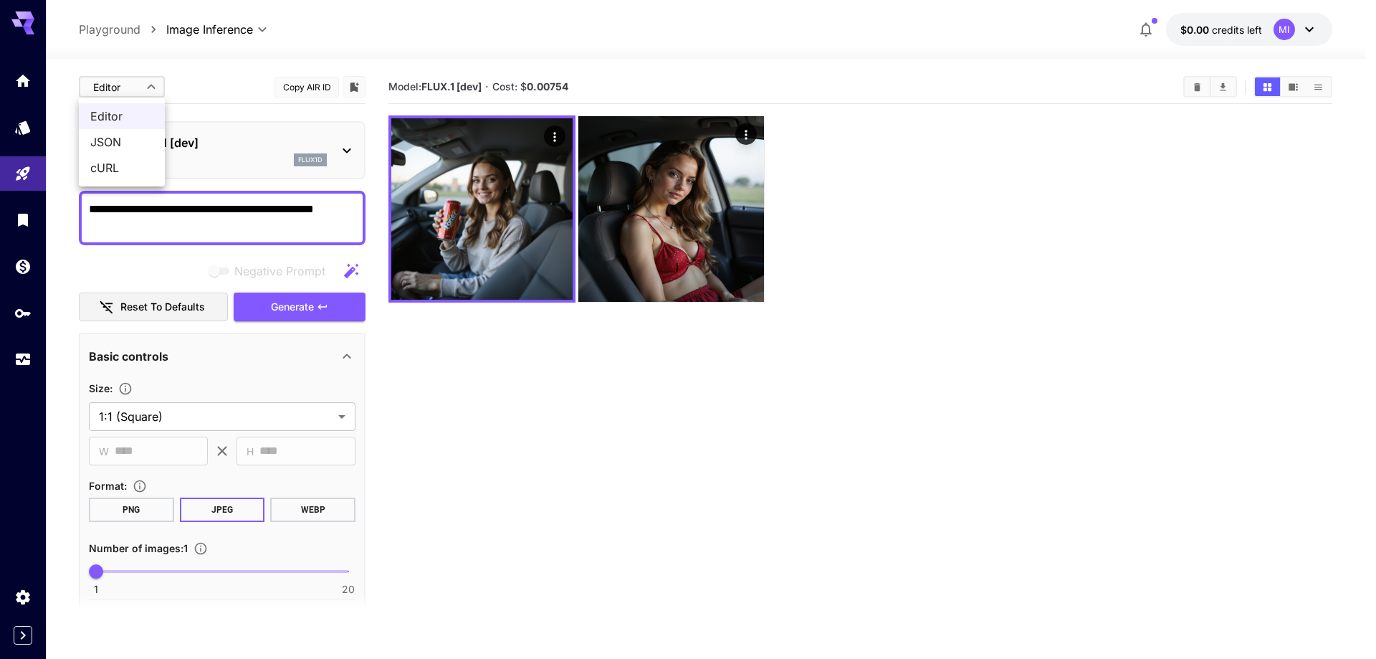
click at [145, 80] on body "**********" at bounding box center [688, 386] width 1376 height 772
click at [130, 175] on span "cURL" at bounding box center [121, 167] width 63 height 17
type input "****"
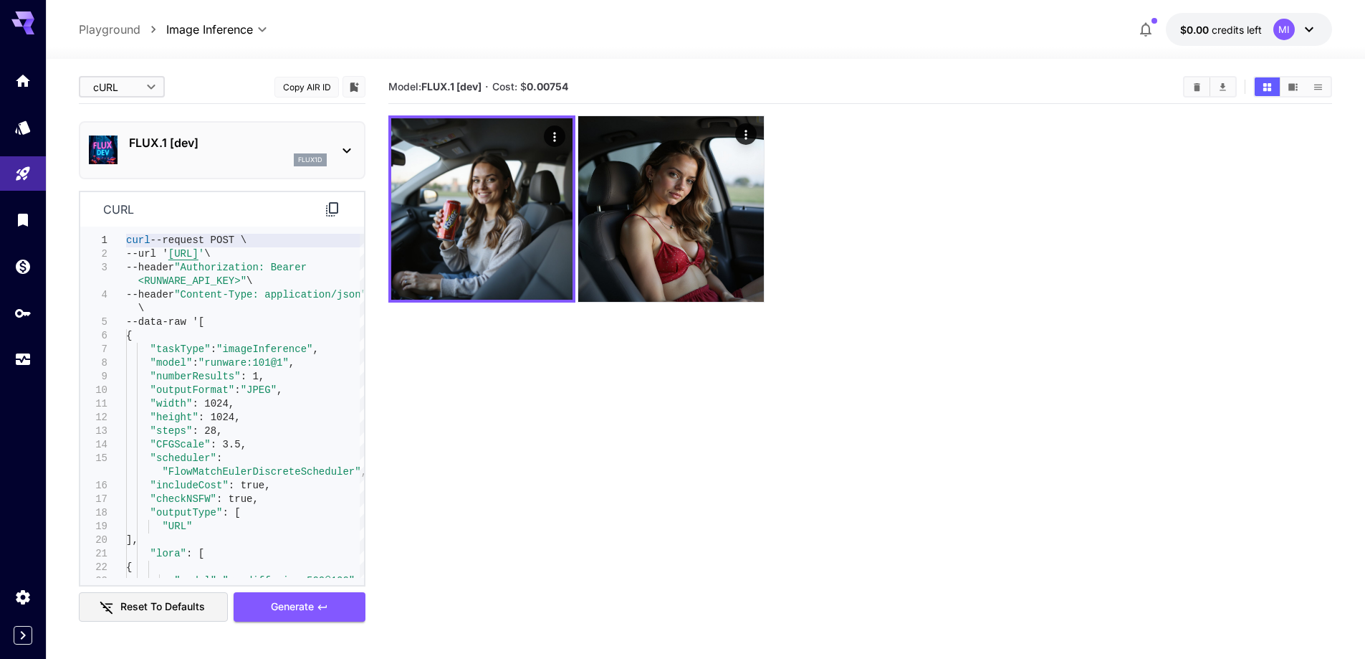
click at [331, 206] on icon at bounding box center [332, 209] width 17 height 17
click at [337, 211] on icon at bounding box center [332, 209] width 17 height 17
click at [334, 210] on icon at bounding box center [332, 209] width 17 height 17
